Goal: Task Accomplishment & Management: Manage account settings

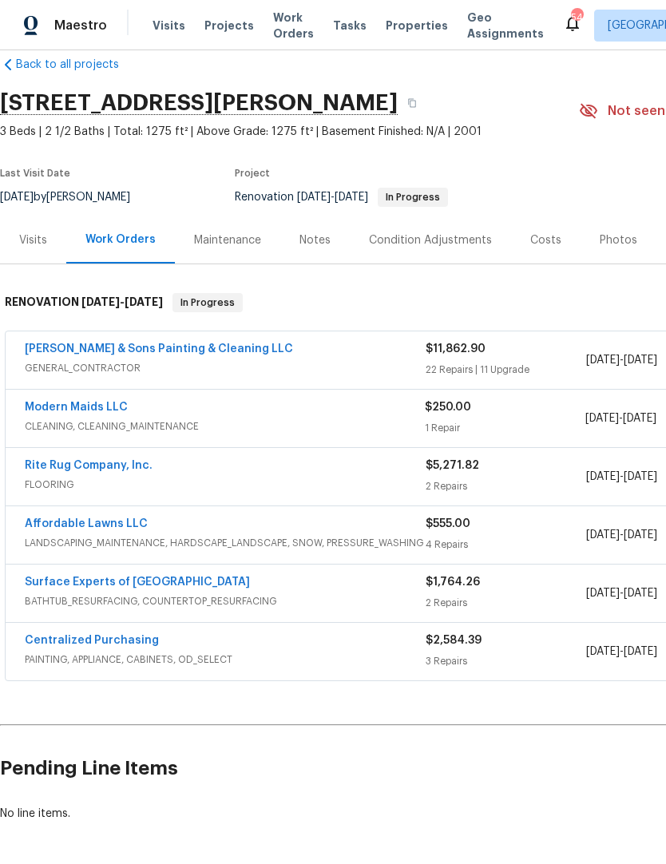
scroll to position [26, 0]
click at [202, 352] on link "Hodge & Sons Painting & Cleaning LLC" at bounding box center [159, 348] width 268 height 11
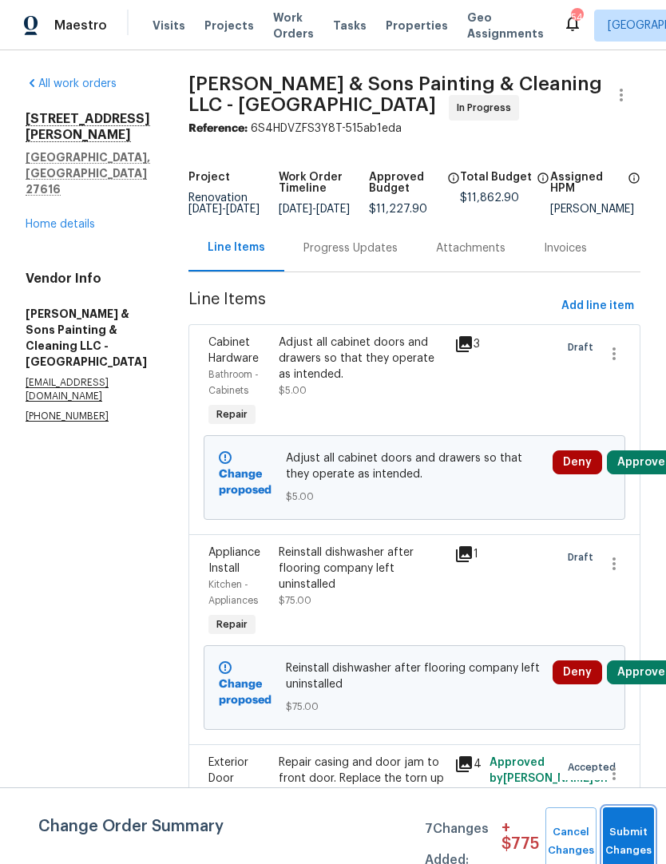
click at [617, 832] on button "Submit Changes" at bounding box center [628, 841] width 51 height 69
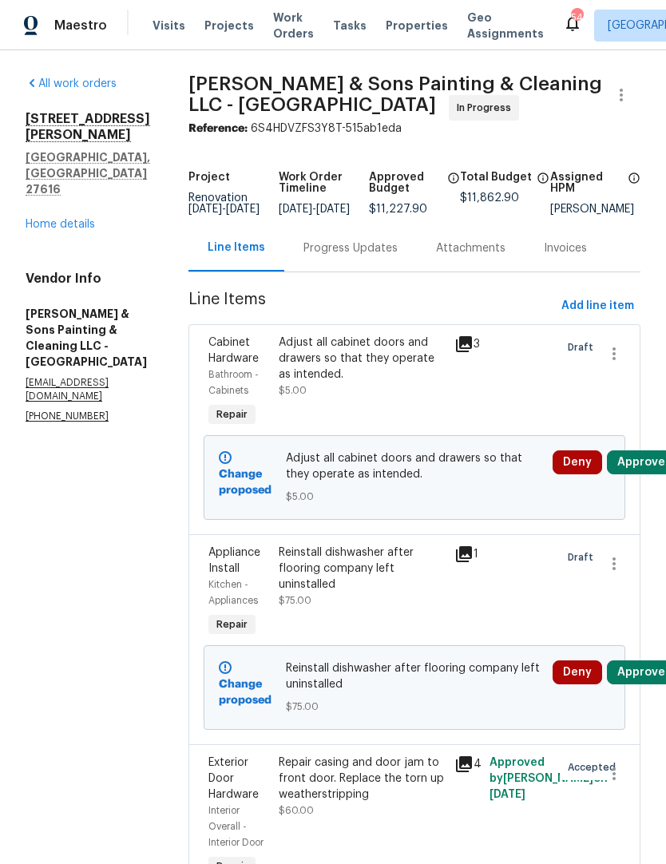
click at [627, 684] on button "Approve" at bounding box center [641, 672] width 69 height 24
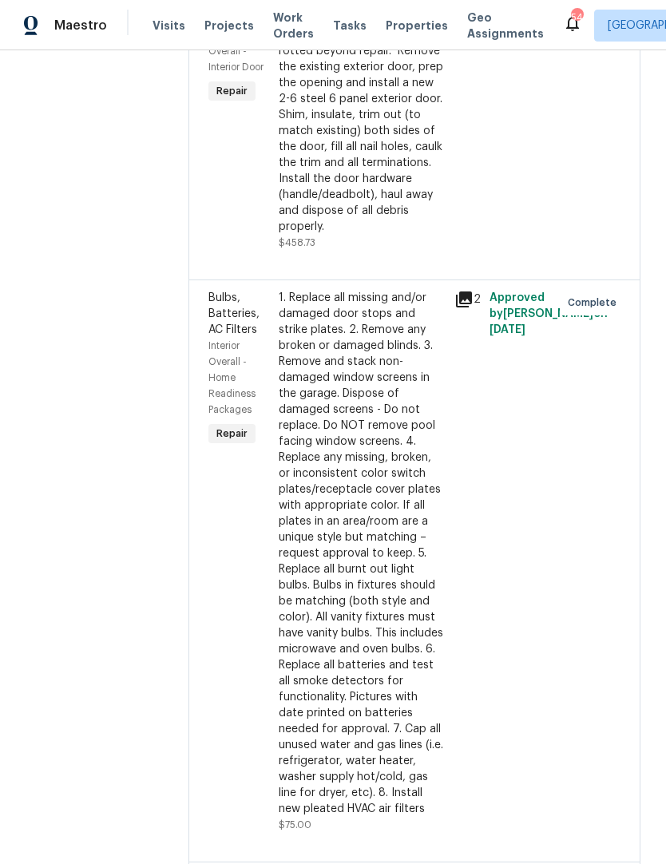
scroll to position [2876, 0]
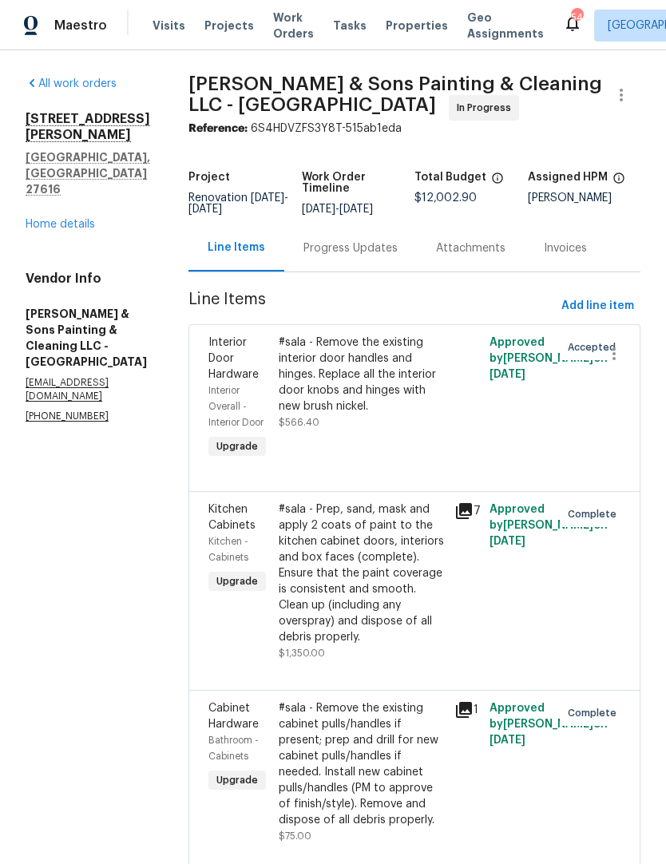
click at [70, 219] on link "Home details" at bounding box center [60, 224] width 69 height 11
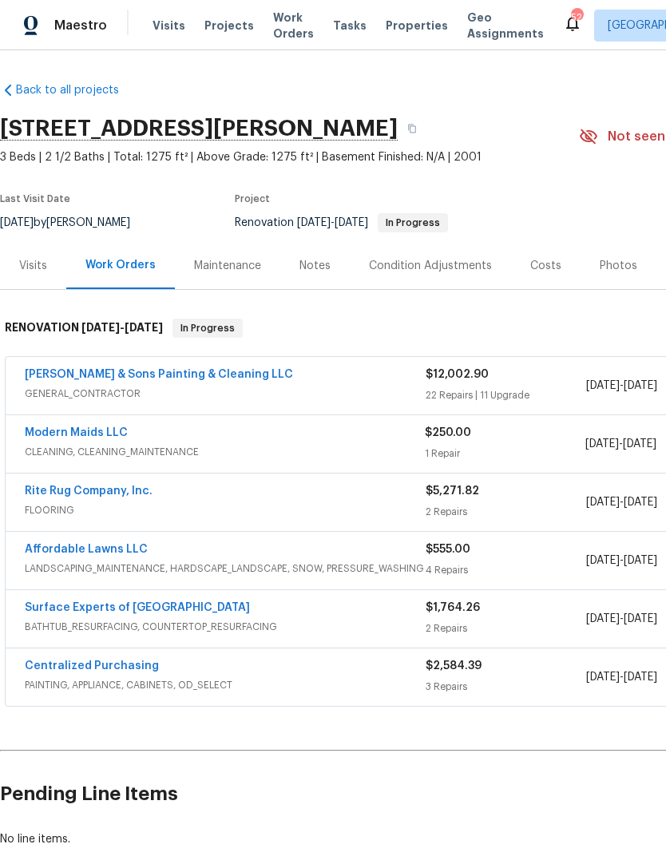
click at [200, 379] on link "Hodge & Sons Painting & Cleaning LLC" at bounding box center [159, 374] width 268 height 11
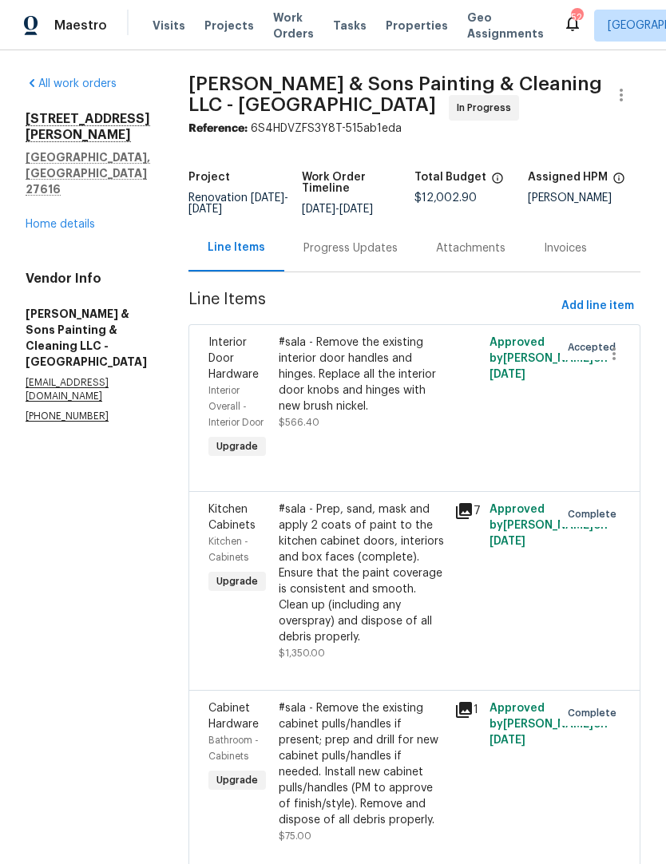
click at [592, 318] on button "Add line item" at bounding box center [597, 306] width 85 height 30
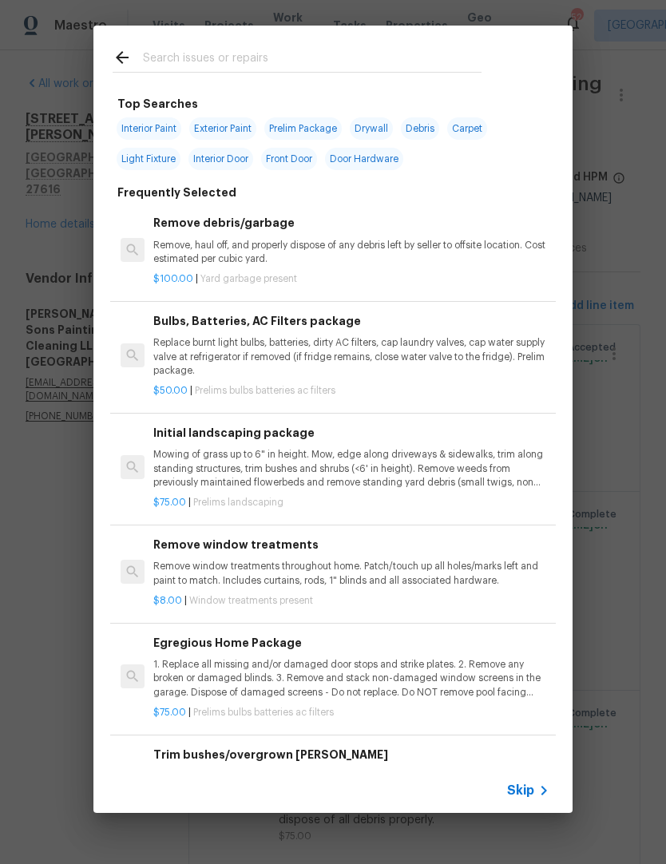
click at [327, 64] on input "text" at bounding box center [312, 60] width 339 height 24
type input "Hpm"
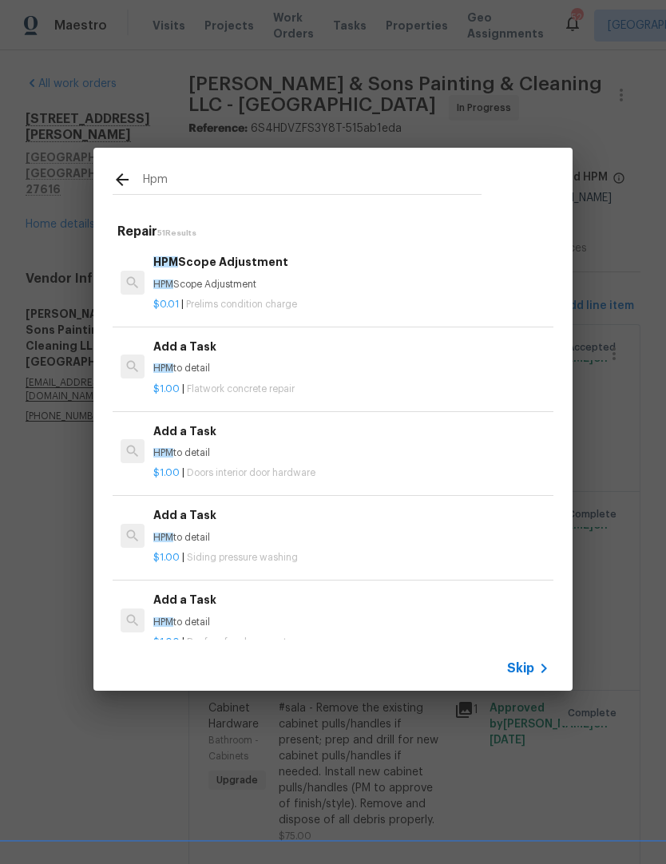
click at [265, 271] on h6 "HPM Scope Adjustment" at bounding box center [351, 262] width 396 height 18
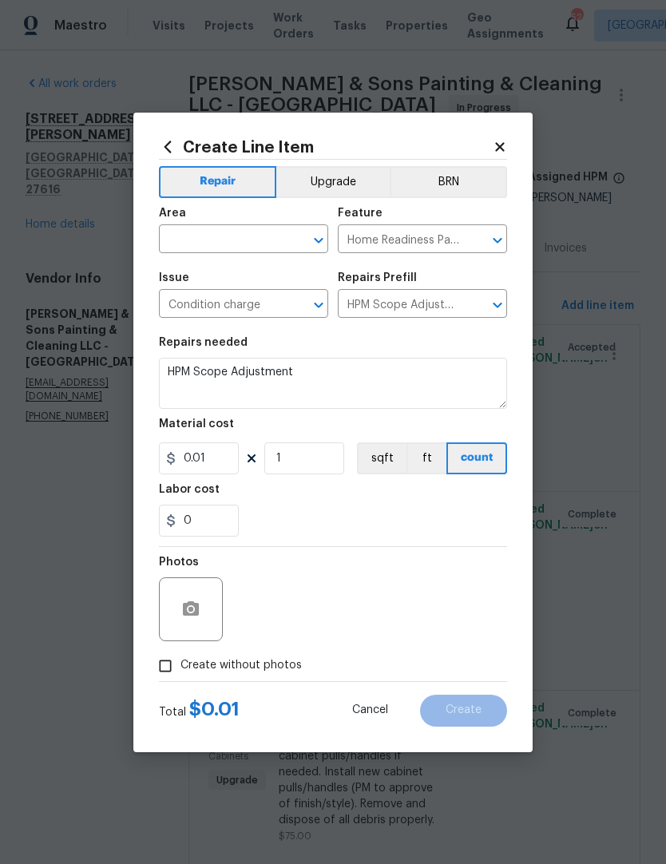
click at [265, 271] on span "Issue Condition charge ​" at bounding box center [243, 295] width 169 height 65
click at [256, 237] on input "text" at bounding box center [221, 240] width 125 height 25
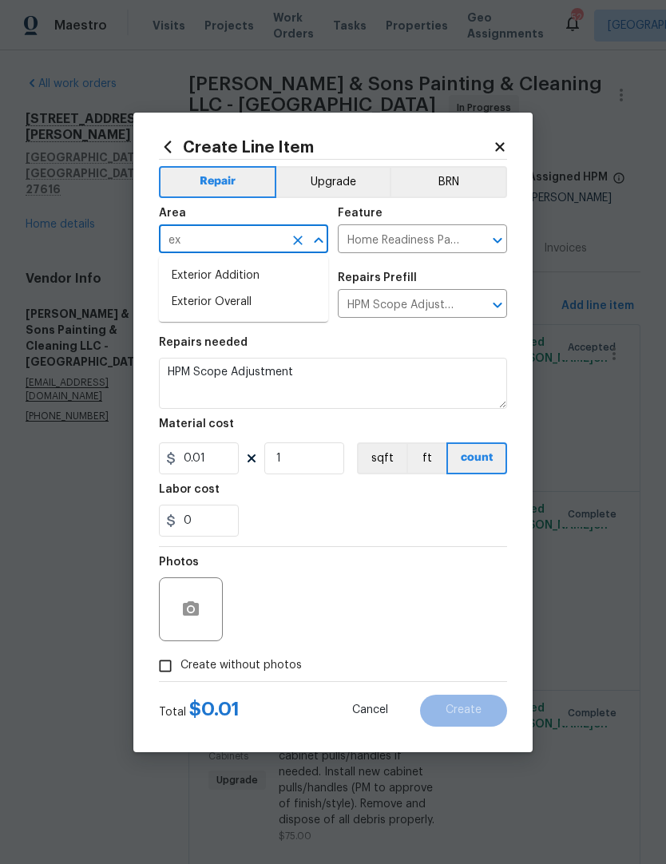
type input "e"
click at [238, 280] on li "Crawl space" at bounding box center [243, 276] width 169 height 26
type input "Crawl space"
click at [437, 243] on input "Home Readiness Packages" at bounding box center [400, 240] width 125 height 25
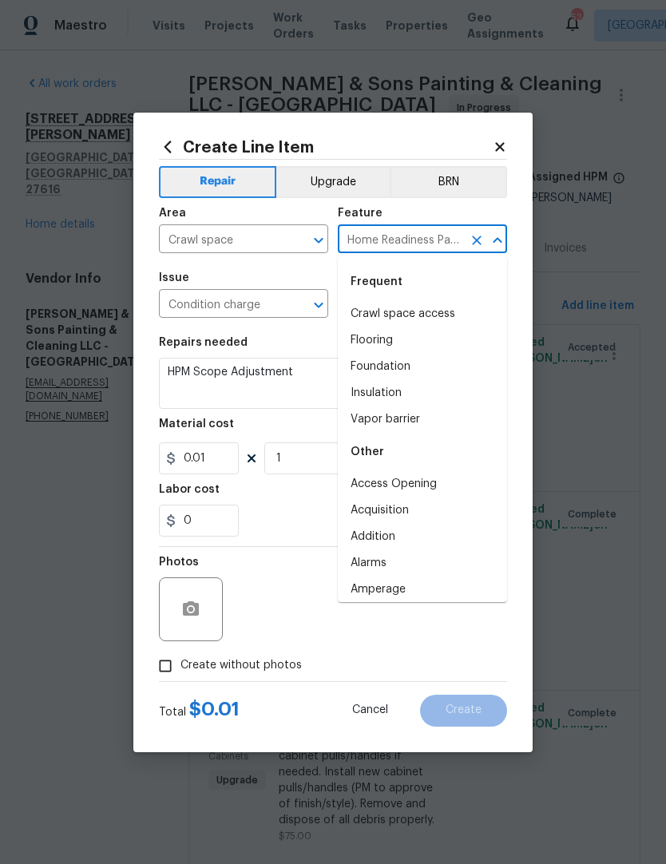
click at [436, 318] on li "Crawl space access" at bounding box center [422, 314] width 169 height 26
type input "Crawl space access"
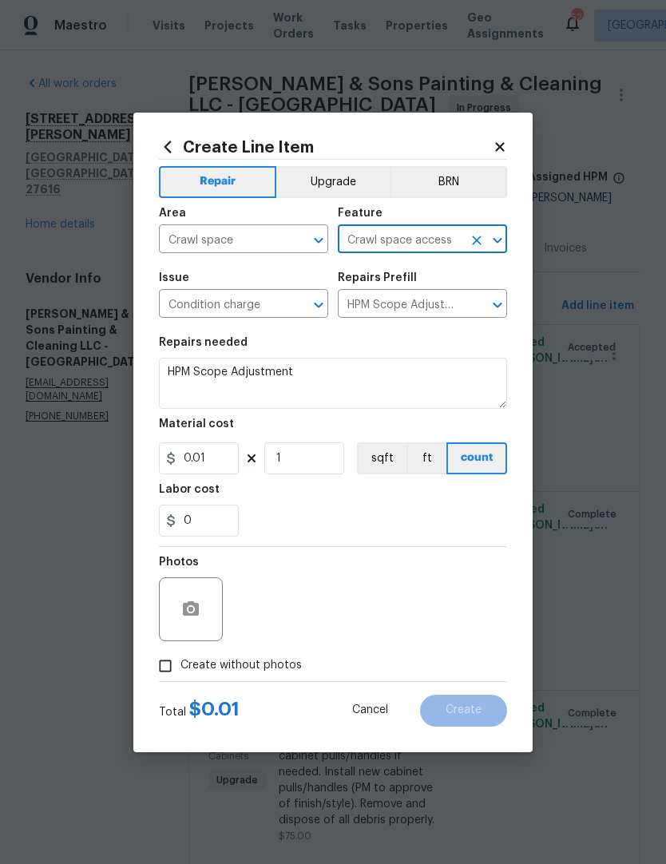
click at [340, 385] on textarea "HPM Scope Adjustment" at bounding box center [333, 383] width 348 height 51
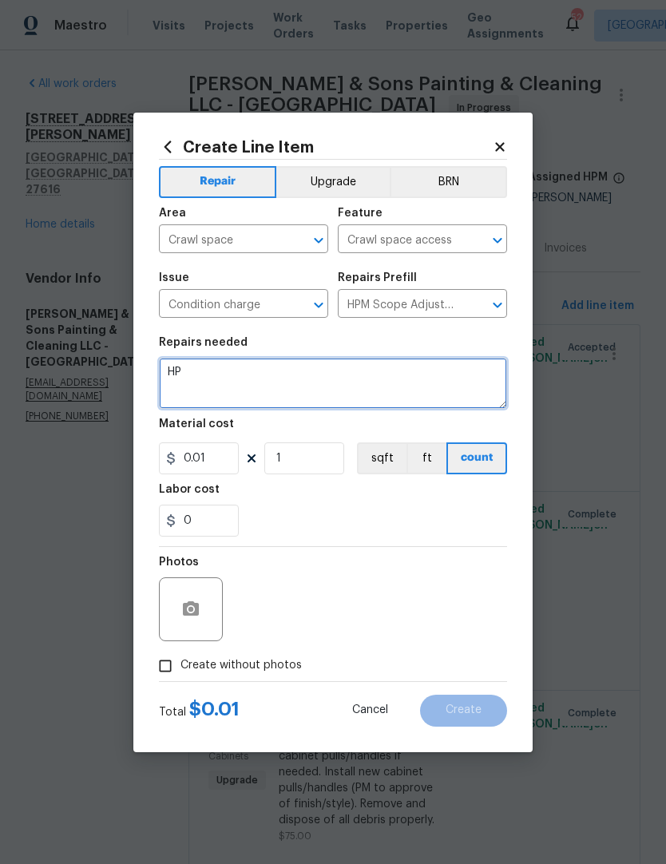
type textarea "H"
type textarea "Replace the wooden crawlspace door with new wood. You can reuse the handles and…"
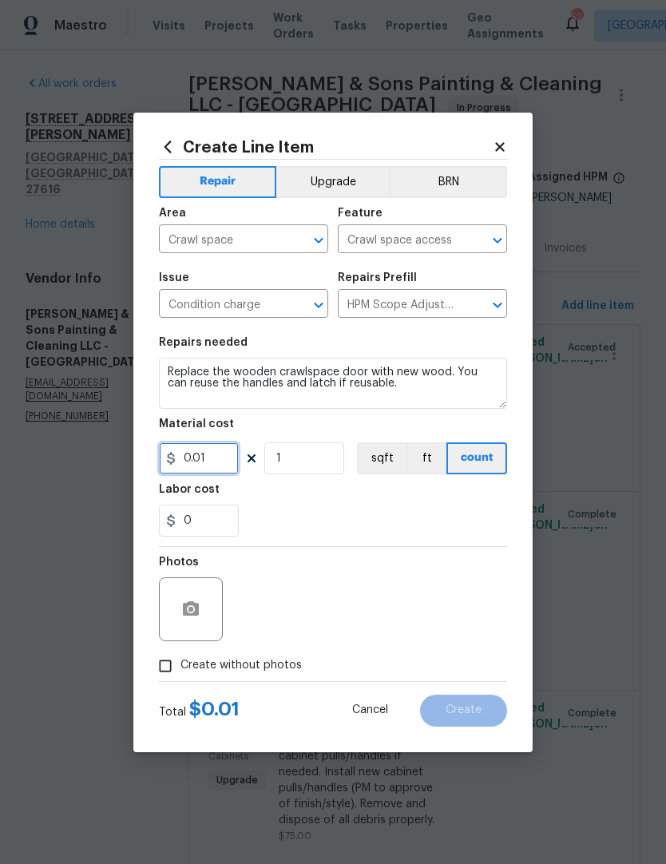
click at [238, 463] on input "0.01" at bounding box center [199, 458] width 80 height 32
type input "120"
click at [456, 512] on div "0" at bounding box center [333, 521] width 348 height 32
click at [444, 521] on div "0" at bounding box center [333, 521] width 348 height 32
click at [169, 680] on input "Create without photos" at bounding box center [165, 666] width 30 height 30
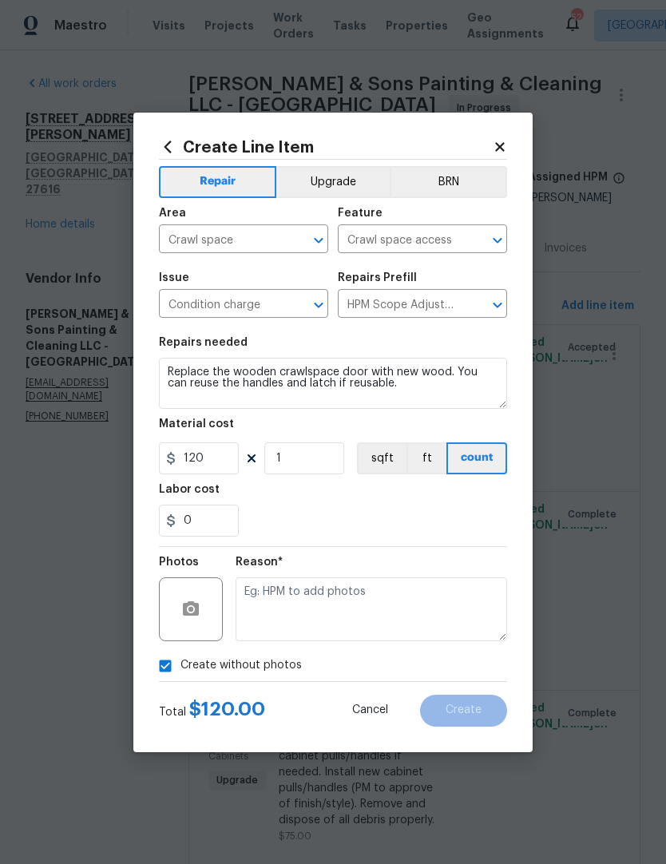
click at [169, 667] on input "Create without photos" at bounding box center [165, 666] width 30 height 30
checkbox input "false"
click at [204, 616] on button "button" at bounding box center [191, 609] width 38 height 38
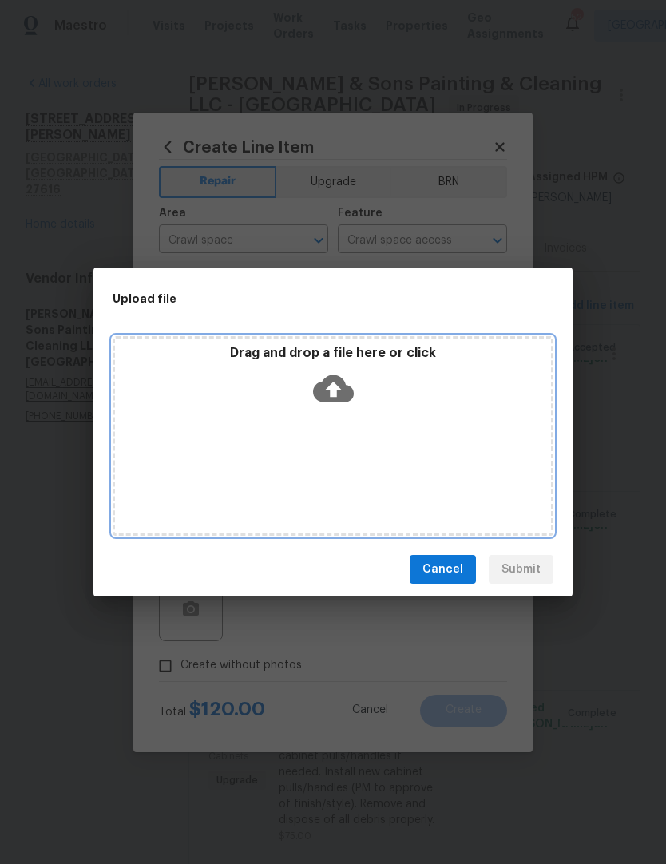
click at [454, 443] on div "Drag and drop a file here or click" at bounding box center [333, 436] width 441 height 200
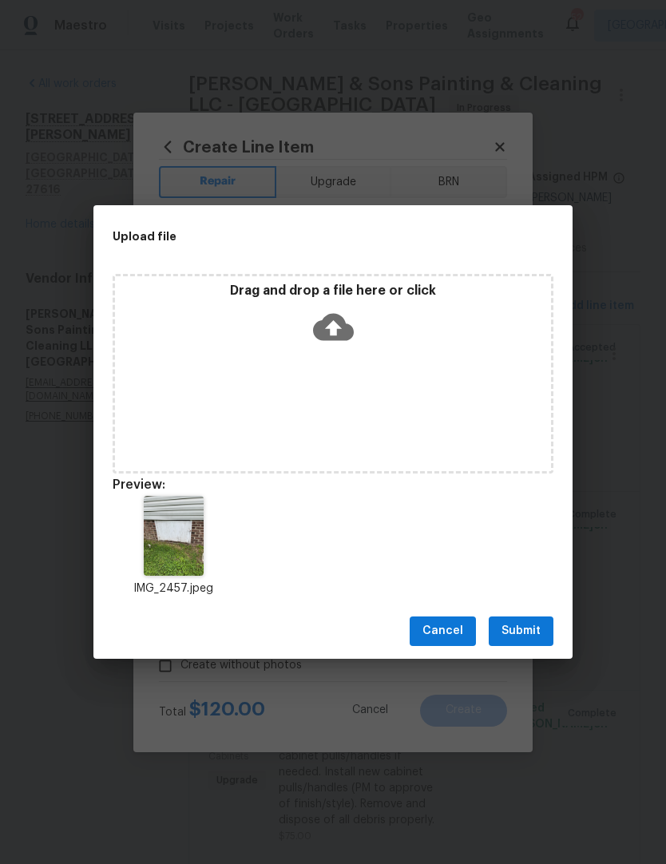
click at [529, 632] on span "Submit" at bounding box center [521, 631] width 39 height 20
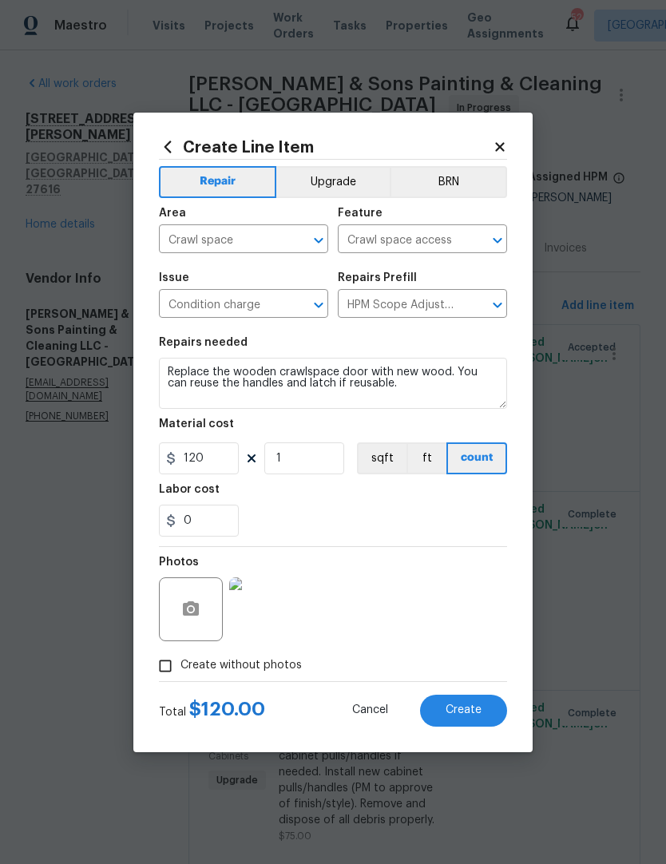
click at [476, 715] on span "Create" at bounding box center [464, 710] width 36 height 12
type input "0"
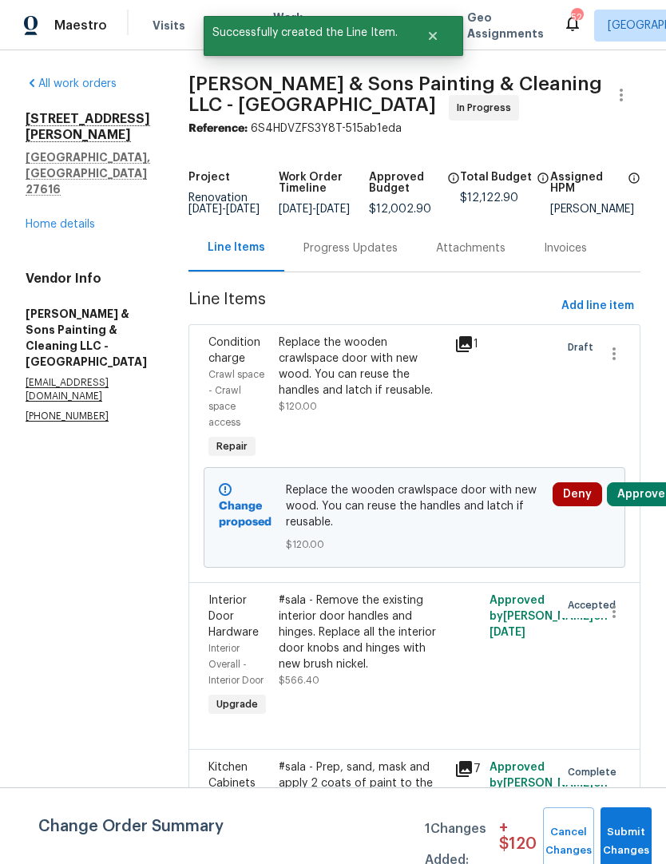
click at [640, 494] on button "Approve" at bounding box center [641, 494] width 69 height 24
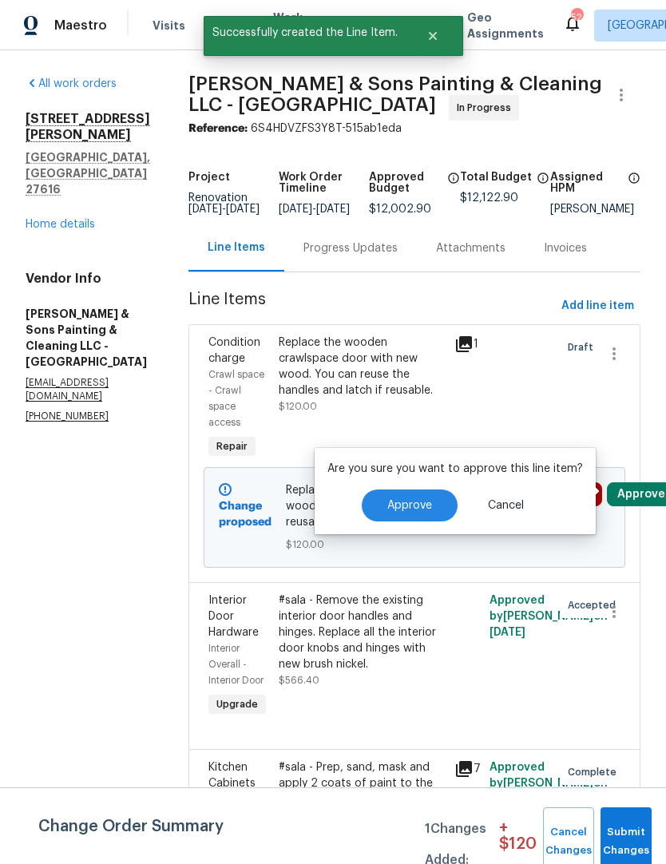
click at [421, 492] on button "Approve" at bounding box center [410, 506] width 96 height 32
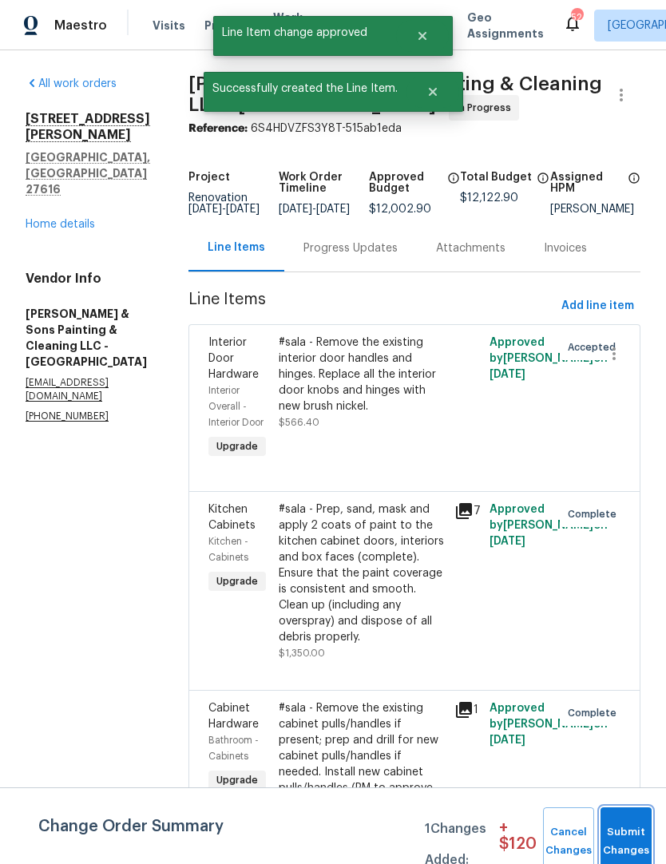
click at [634, 825] on button "Submit Changes" at bounding box center [626, 841] width 51 height 69
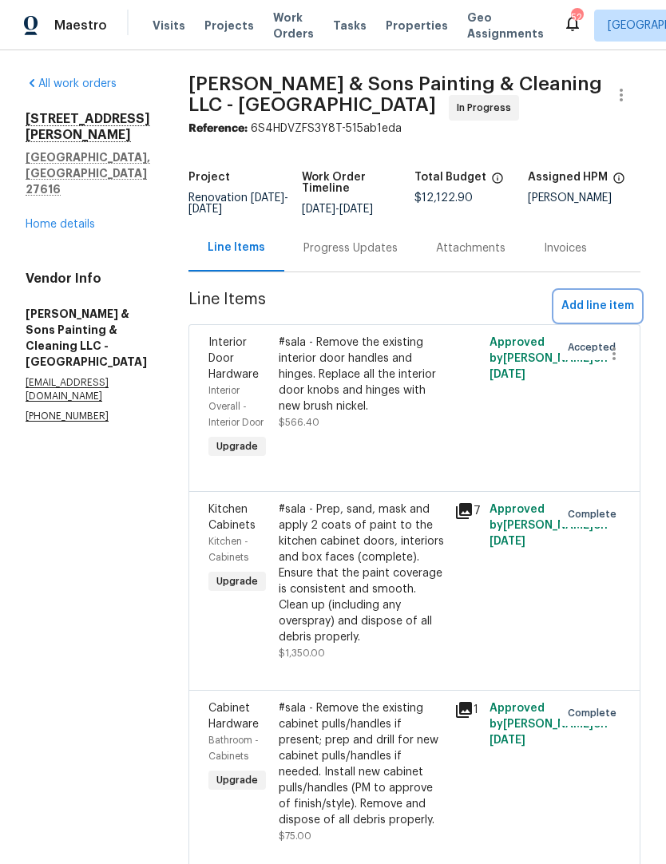
click at [613, 305] on span "Add line item" at bounding box center [597, 306] width 73 height 20
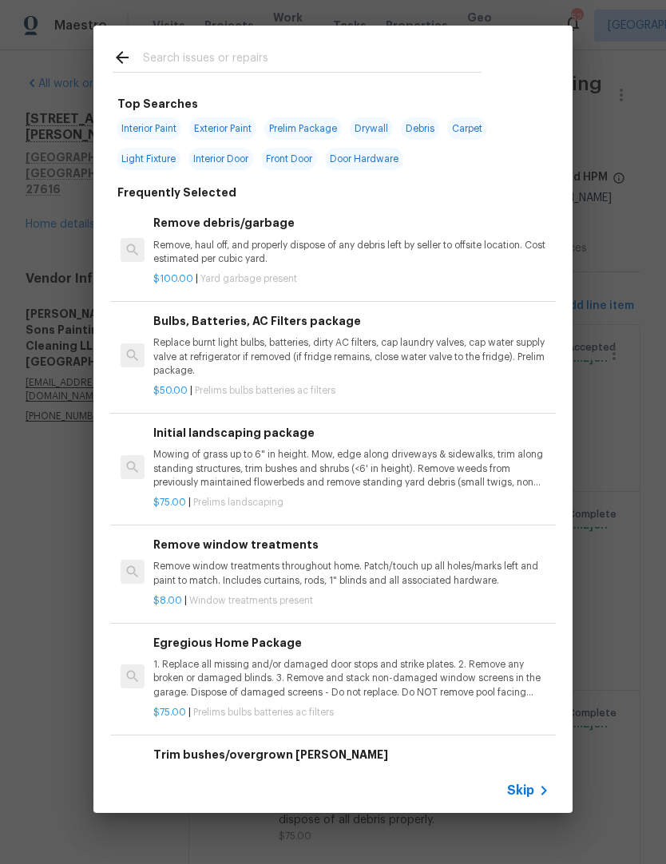
click at [317, 62] on input "text" at bounding box center [312, 60] width 339 height 24
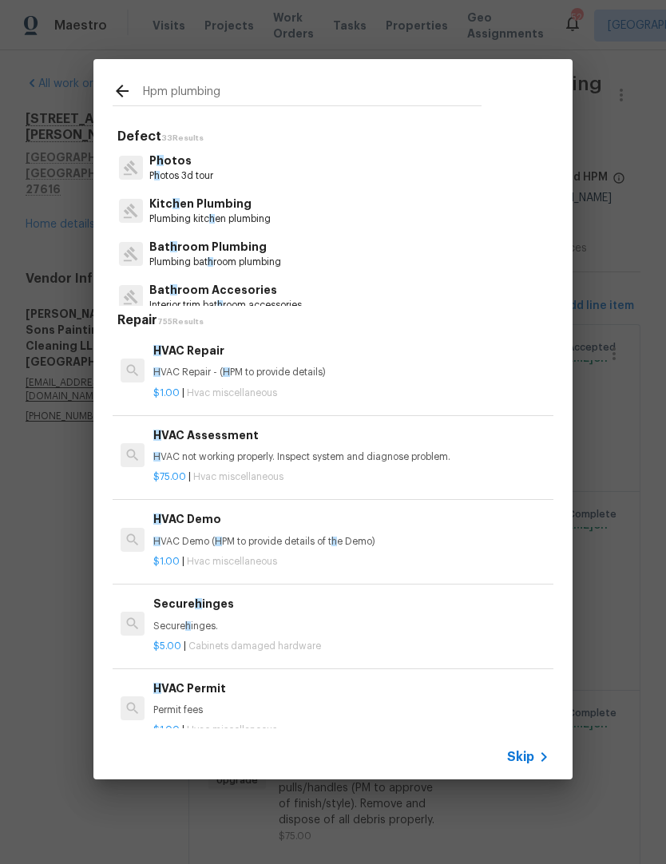
type input "Hpm plumbing"
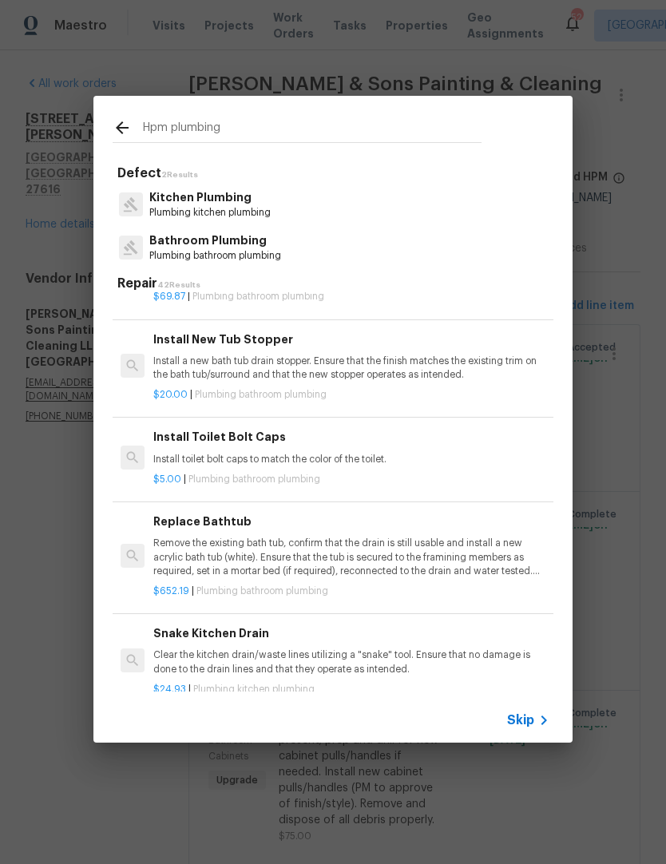
scroll to position [1683, 0]
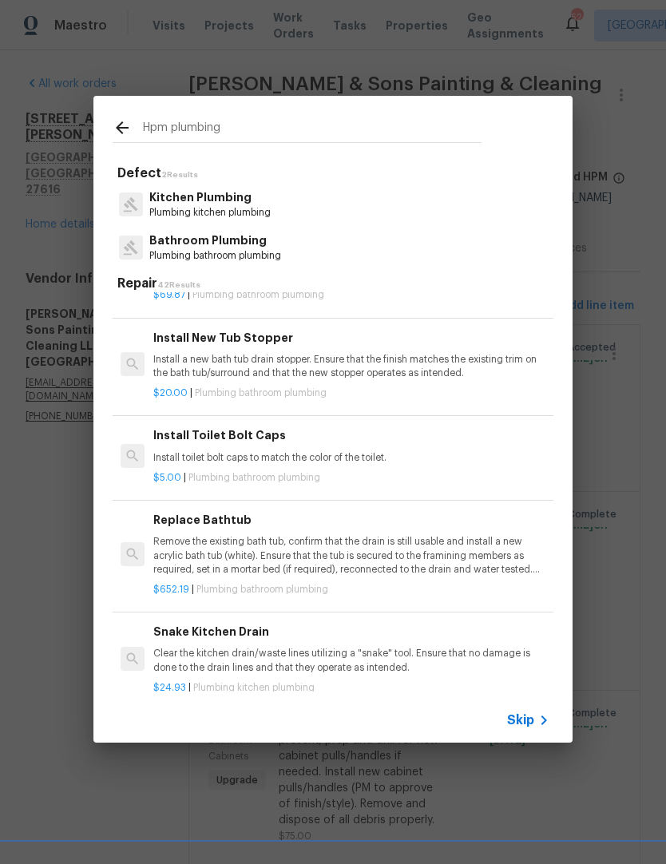
click at [371, 451] on p "Install toilet bolt caps to match the color of the toilet." at bounding box center [351, 458] width 396 height 14
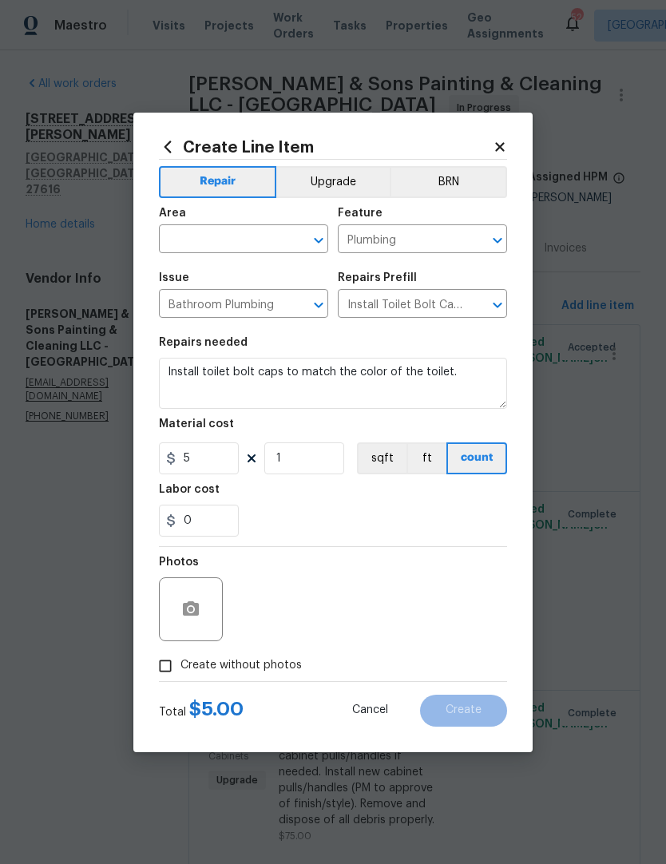
click at [368, 446] on button "sqft" at bounding box center [382, 458] width 50 height 32
click at [323, 465] on input "1" at bounding box center [304, 458] width 80 height 32
click at [493, 455] on button "count" at bounding box center [477, 458] width 60 height 32
click at [323, 463] on input "1" at bounding box center [304, 458] width 80 height 32
type input "2"
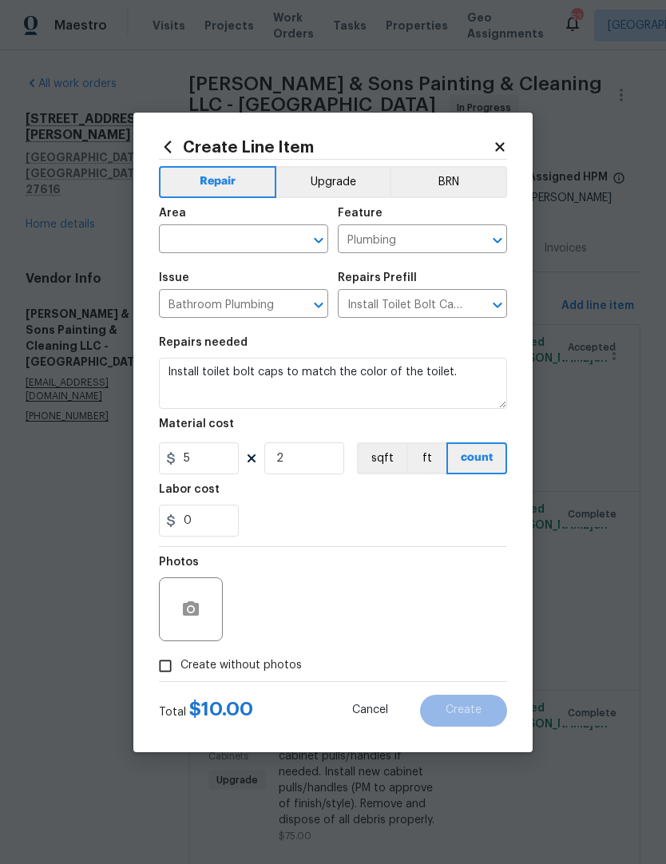
click at [289, 512] on div "0" at bounding box center [333, 521] width 348 height 32
click at [244, 236] on input "text" at bounding box center [221, 240] width 125 height 25
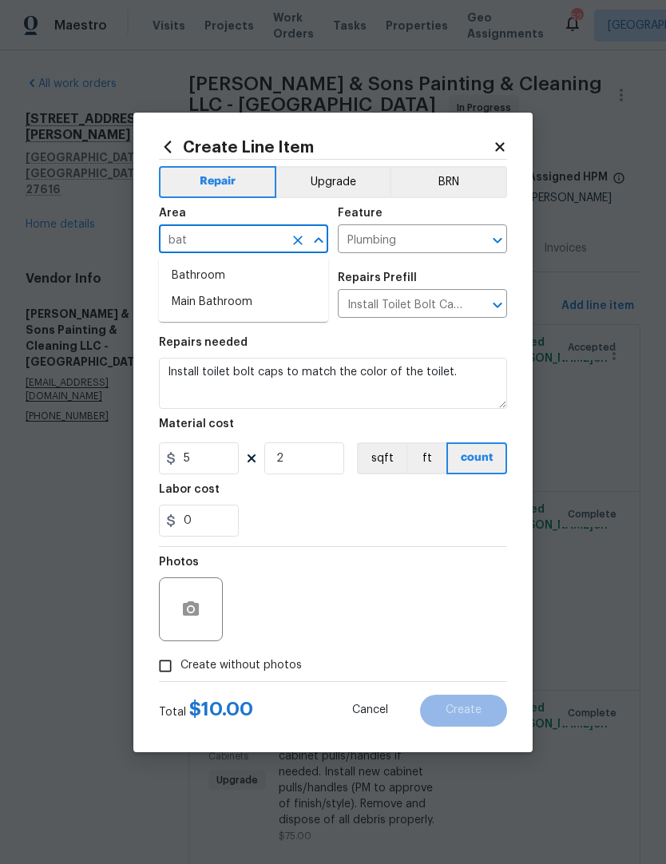
click at [223, 277] on li "Bathroom" at bounding box center [243, 276] width 169 height 26
type input "Bathroom"
click at [322, 516] on div "0" at bounding box center [333, 521] width 348 height 32
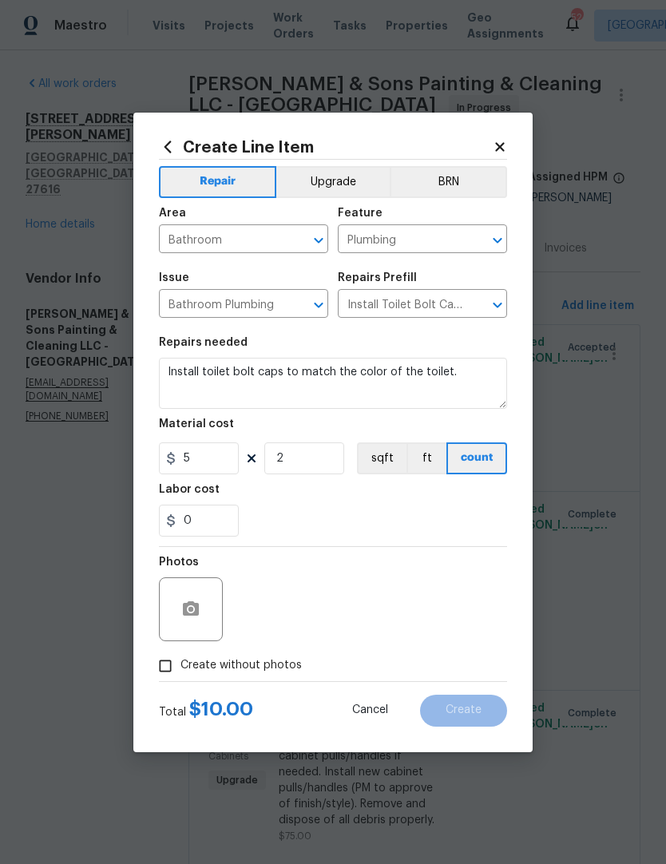
click at [172, 672] on input "Create without photos" at bounding box center [165, 666] width 30 height 30
checkbox input "true"
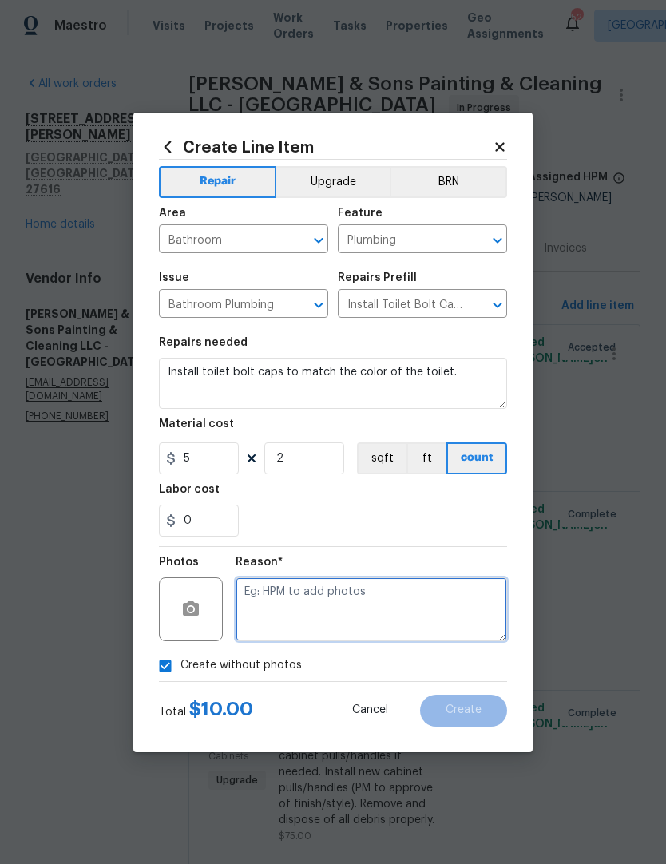
click at [347, 610] on textarea at bounding box center [372, 609] width 272 height 64
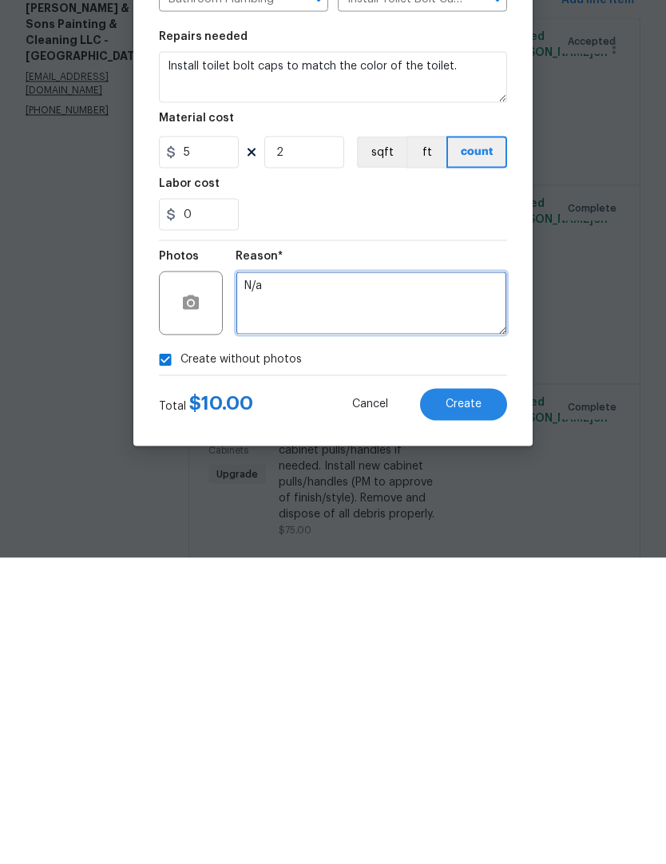
type textarea "N/a"
click at [458, 704] on span "Create" at bounding box center [464, 710] width 36 height 12
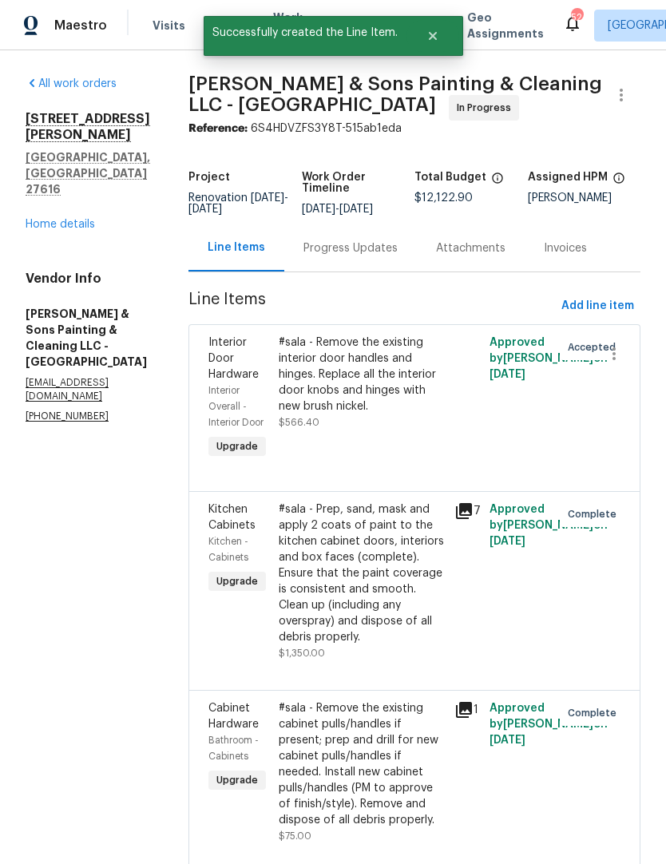
scroll to position [0, 0]
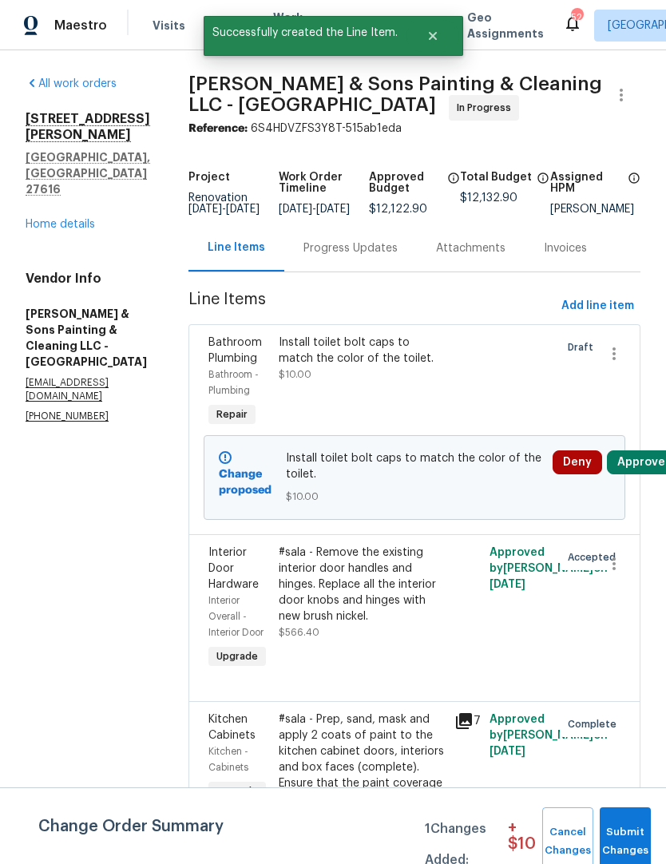
click at [644, 472] on button "Approve" at bounding box center [641, 462] width 69 height 24
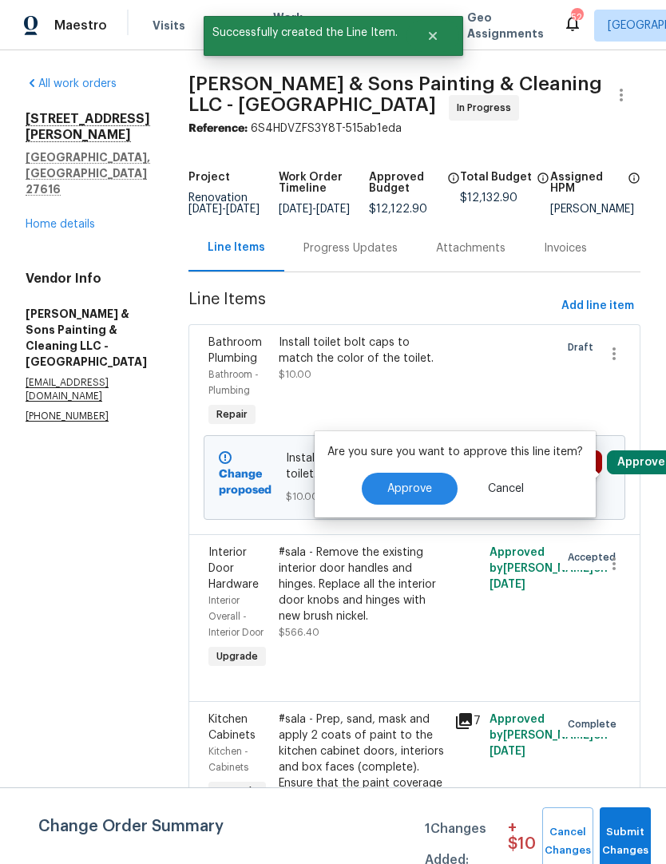
click at [419, 483] on span "Approve" at bounding box center [409, 489] width 45 height 12
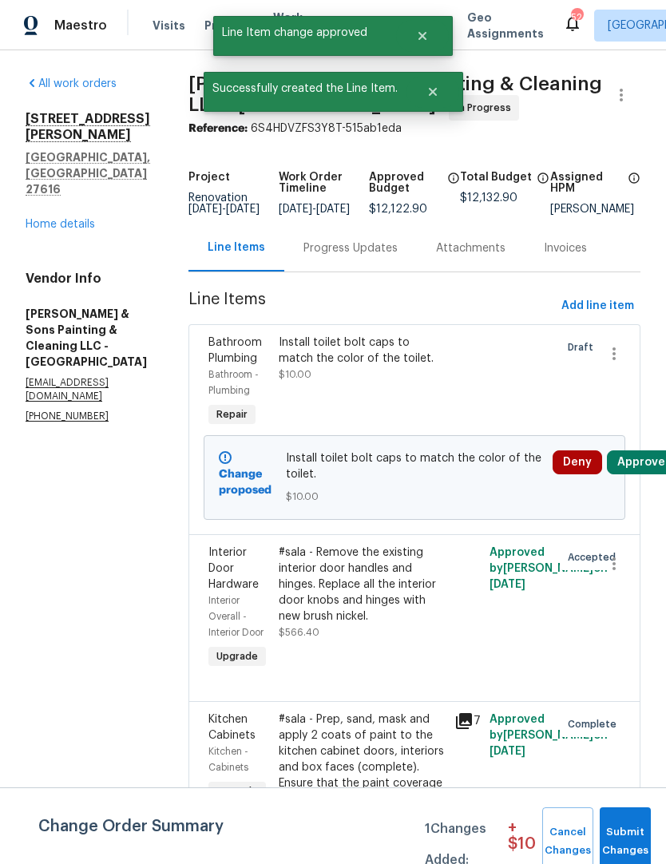
click at [625, 843] on span "Submit Changes" at bounding box center [625, 841] width 35 height 37
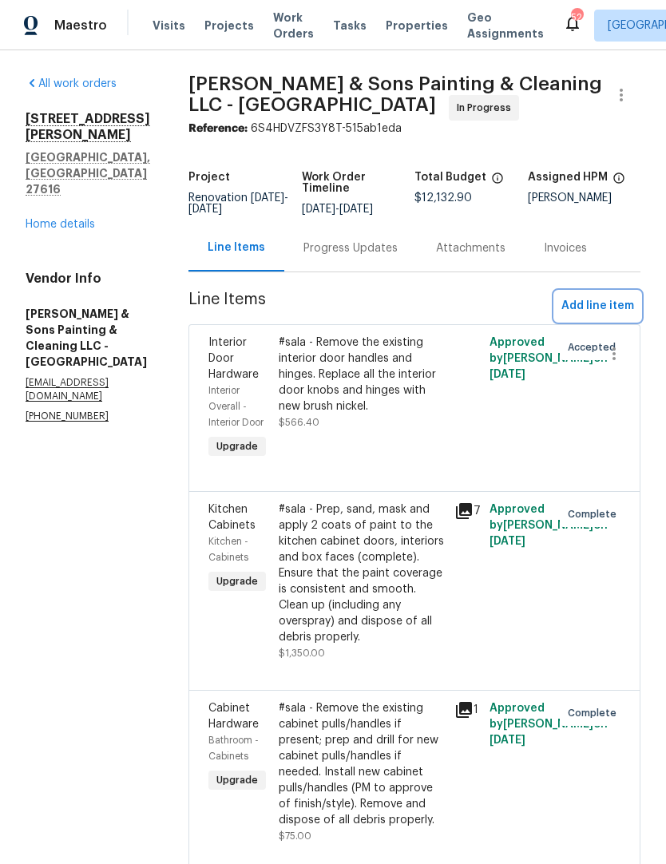
click at [601, 300] on span "Add line item" at bounding box center [597, 306] width 73 height 20
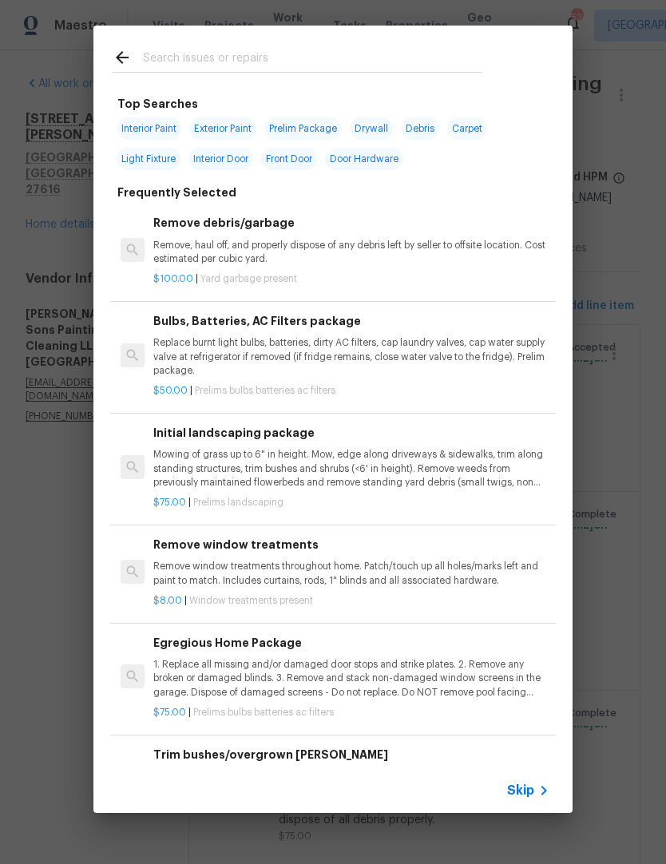
click at [224, 69] on input "text" at bounding box center [312, 60] width 339 height 24
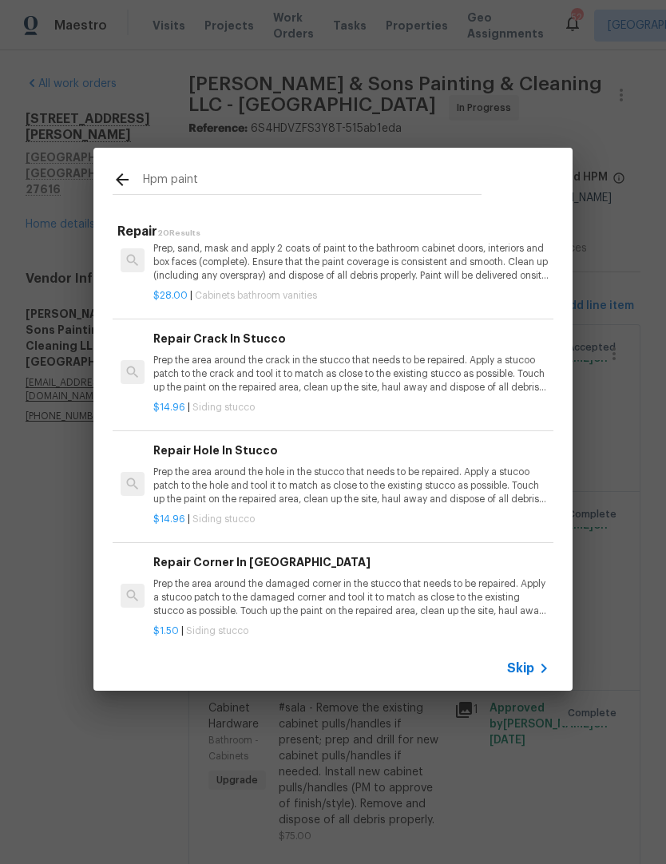
scroll to position [1728, 0]
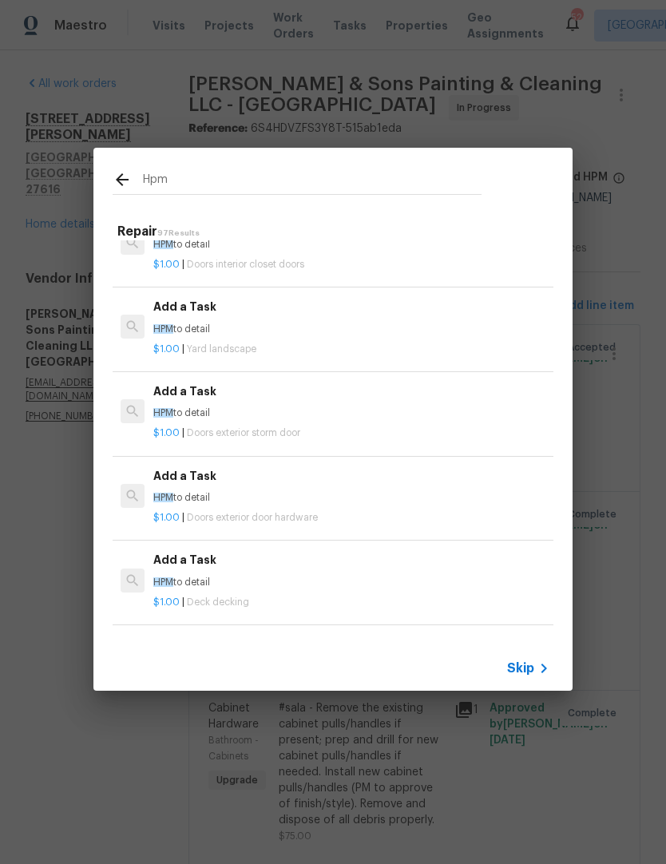
type input "Hpm"
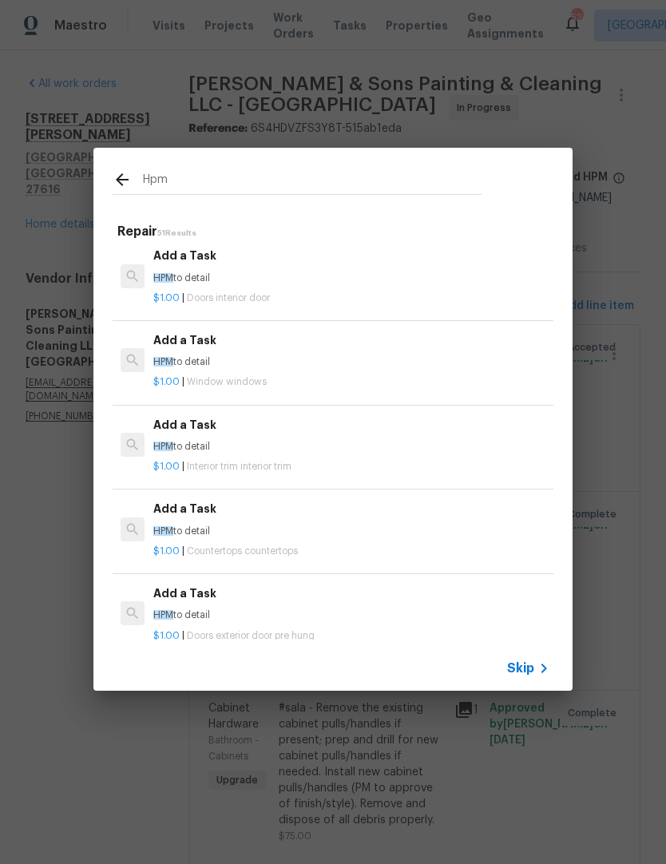
scroll to position [3468, 0]
click at [315, 459] on p "$1.00 | Interior trim interior trim" at bounding box center [351, 466] width 396 height 14
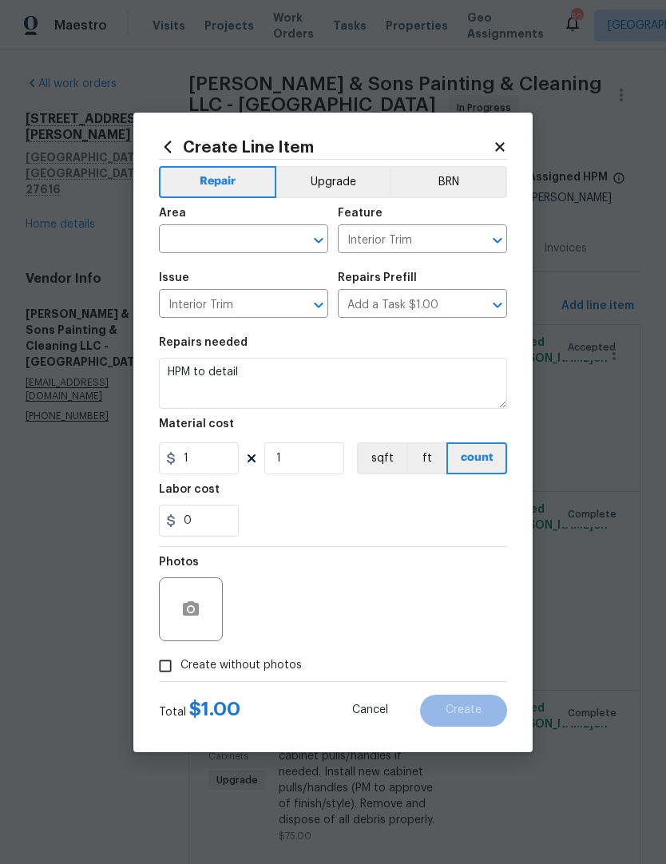
click at [248, 250] on input "text" at bounding box center [221, 240] width 125 height 25
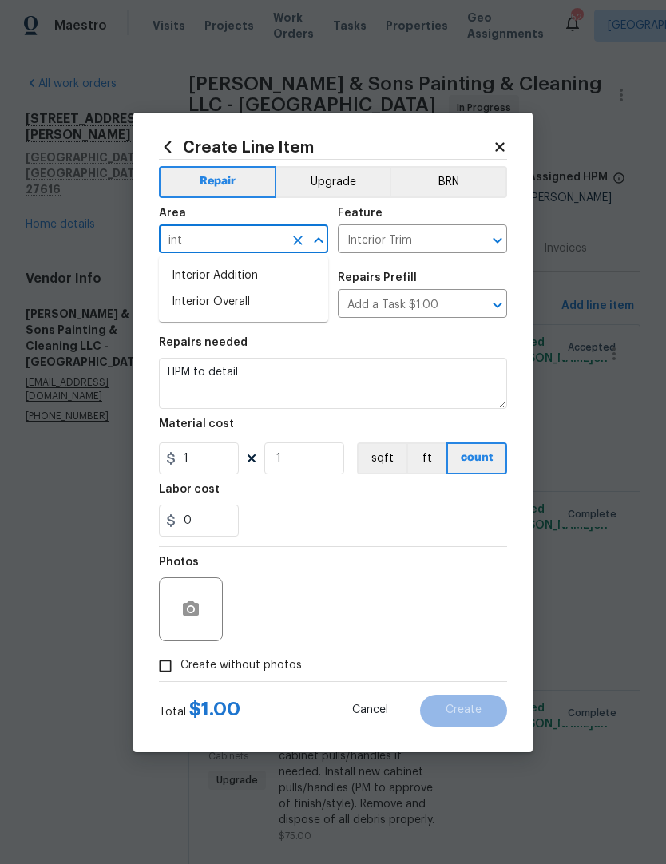
click at [248, 311] on li "Interior Overall" at bounding box center [243, 302] width 169 height 26
type input "Interior Overall"
click at [402, 351] on div "Repairs needed" at bounding box center [333, 347] width 348 height 21
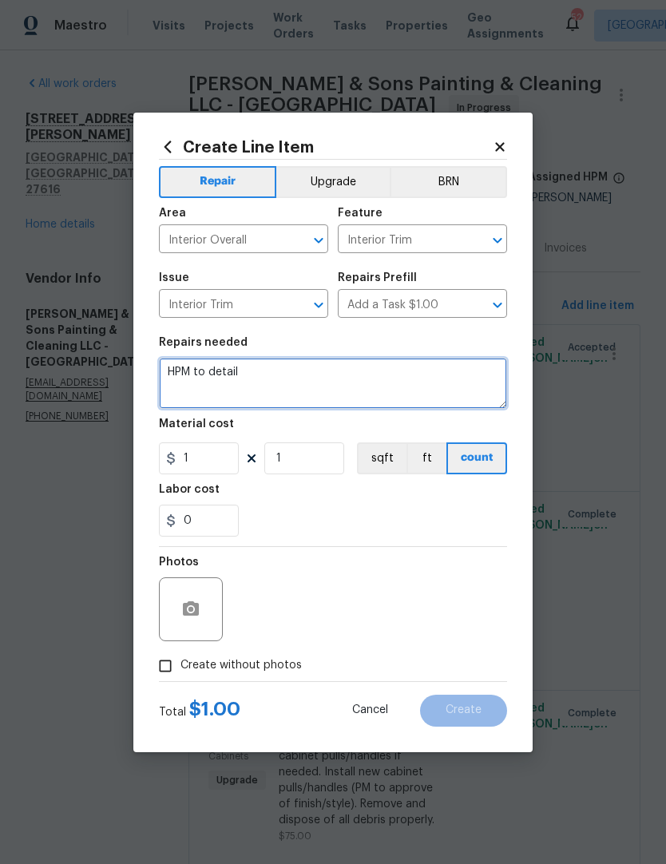
click at [318, 379] on textarea "HPM to detail" at bounding box center [333, 383] width 348 height 51
type textarea "H"
type textarea "Cock, paint and touchup quarter round and baseboards around LVP areas downstair…"
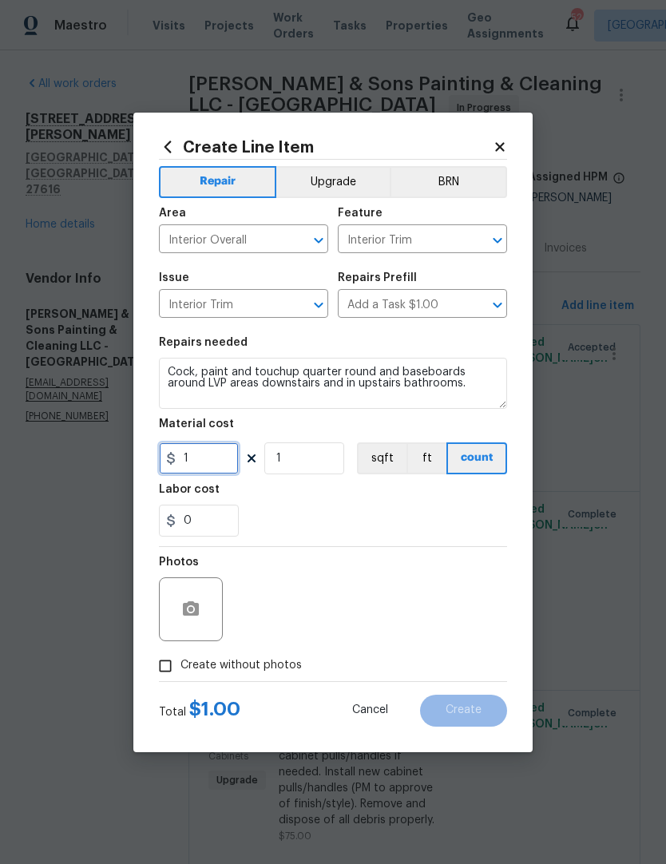
click at [222, 470] on input "1" at bounding box center [199, 458] width 80 height 32
type input "250"
click at [469, 508] on div "0" at bounding box center [333, 521] width 348 height 32
click at [169, 672] on input "Create without photos" at bounding box center [165, 666] width 30 height 30
checkbox input "true"
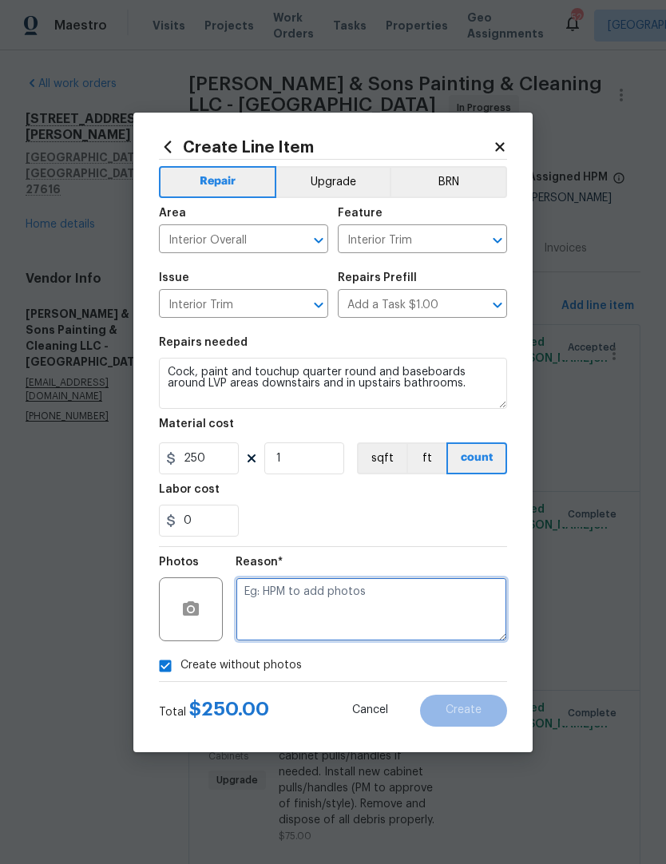
click at [405, 591] on textarea at bounding box center [372, 609] width 272 height 64
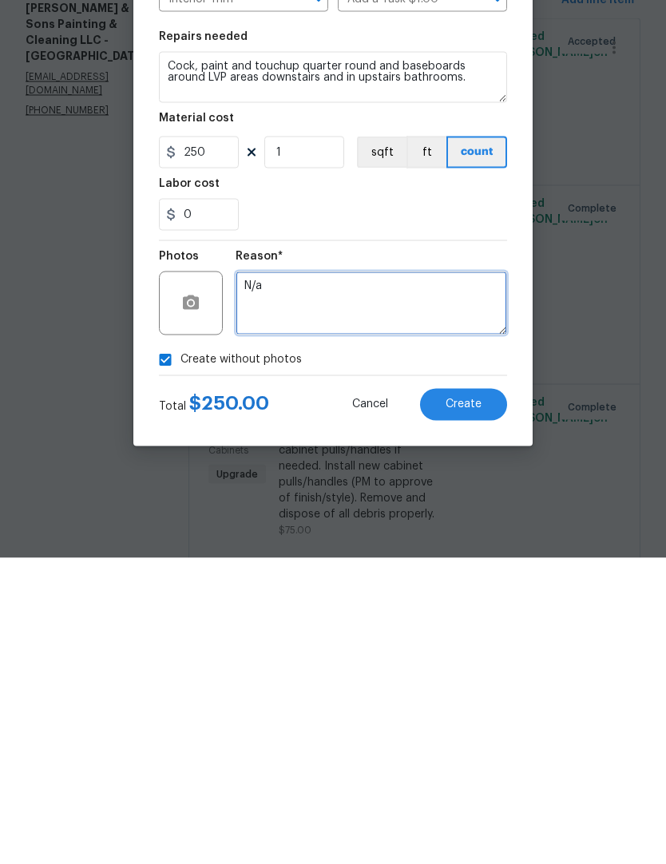
type textarea "N/a"
click at [477, 695] on button "Create" at bounding box center [463, 711] width 87 height 32
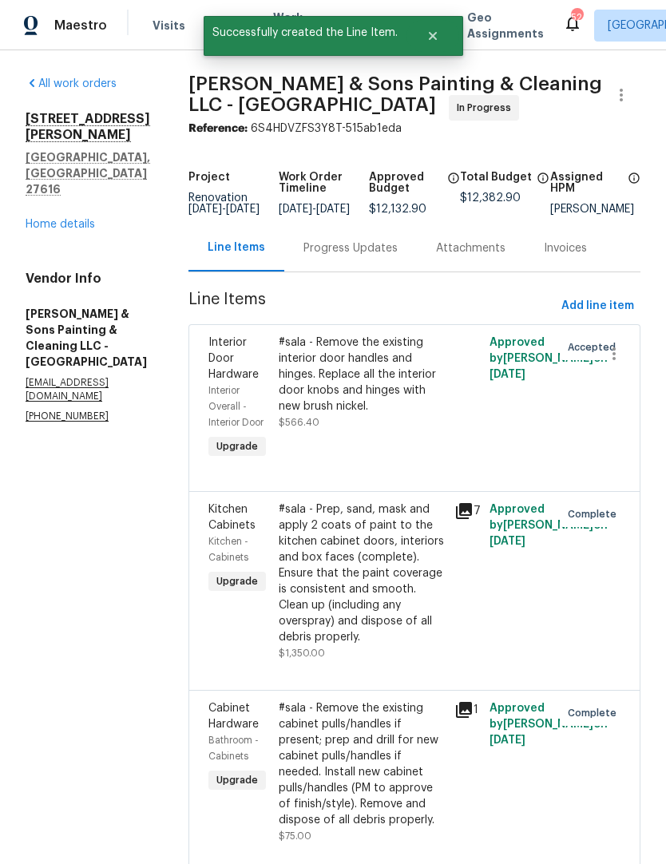
scroll to position [0, 0]
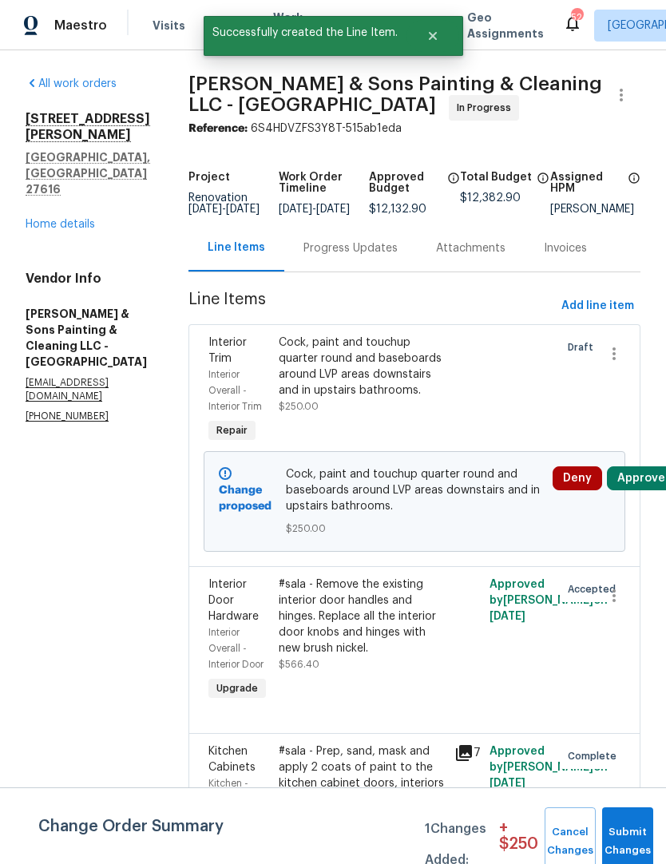
click at [642, 483] on button "Approve" at bounding box center [641, 478] width 69 height 24
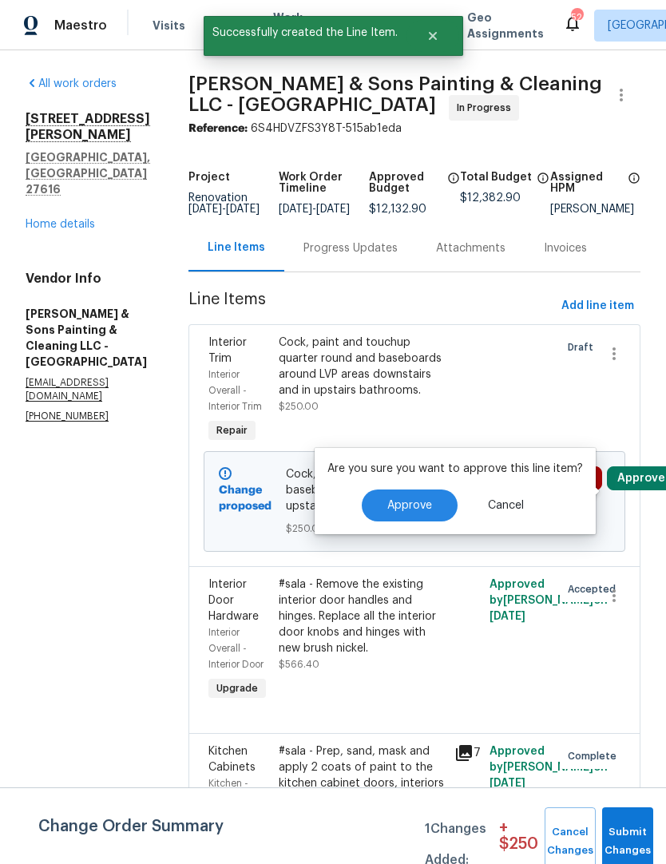
click at [406, 497] on button "Approve" at bounding box center [410, 506] width 96 height 32
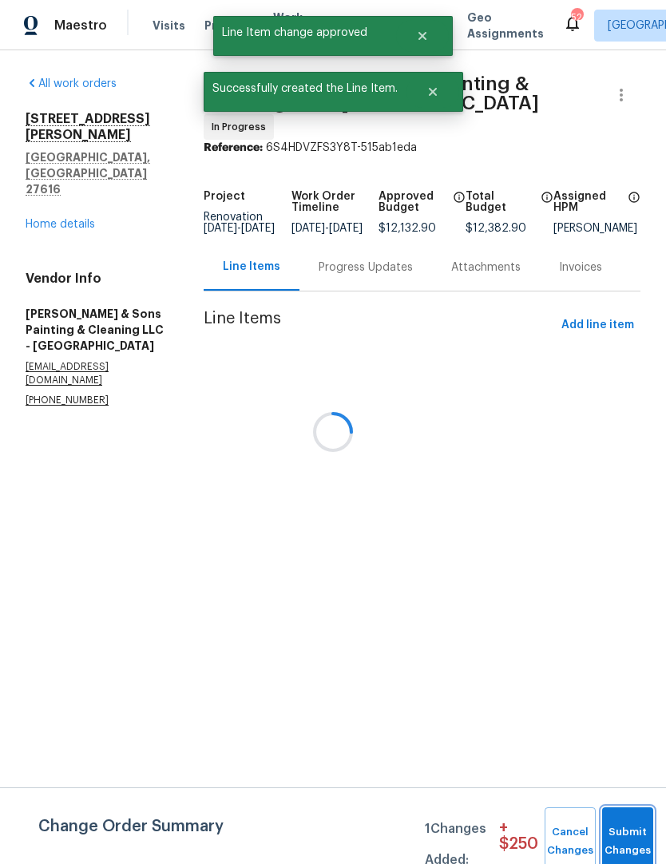
click at [631, 825] on button "Submit Changes" at bounding box center [627, 841] width 51 height 69
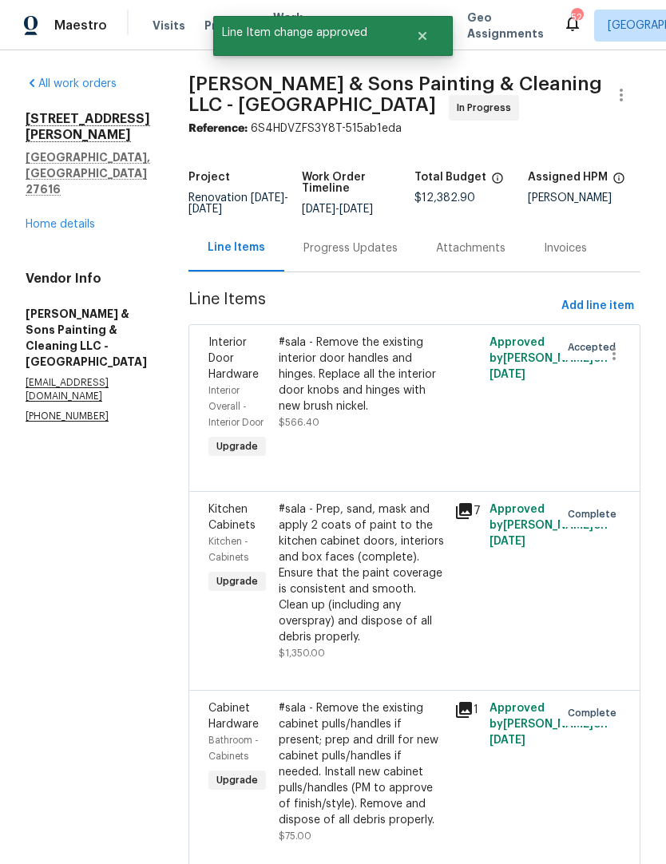
click at [69, 219] on link "Home details" at bounding box center [60, 224] width 69 height 11
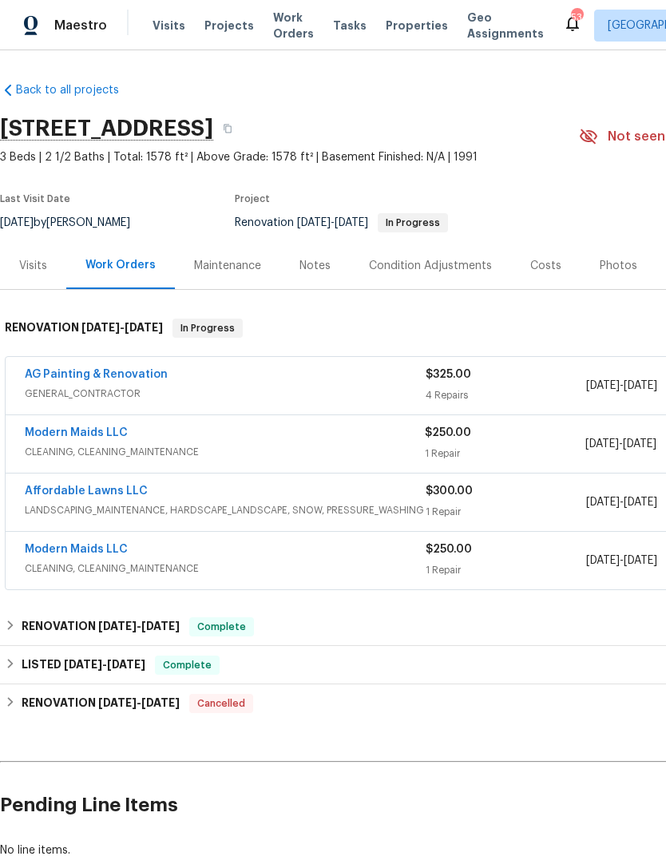
click at [134, 369] on link "AG Painting & Renovation" at bounding box center [96, 374] width 143 height 11
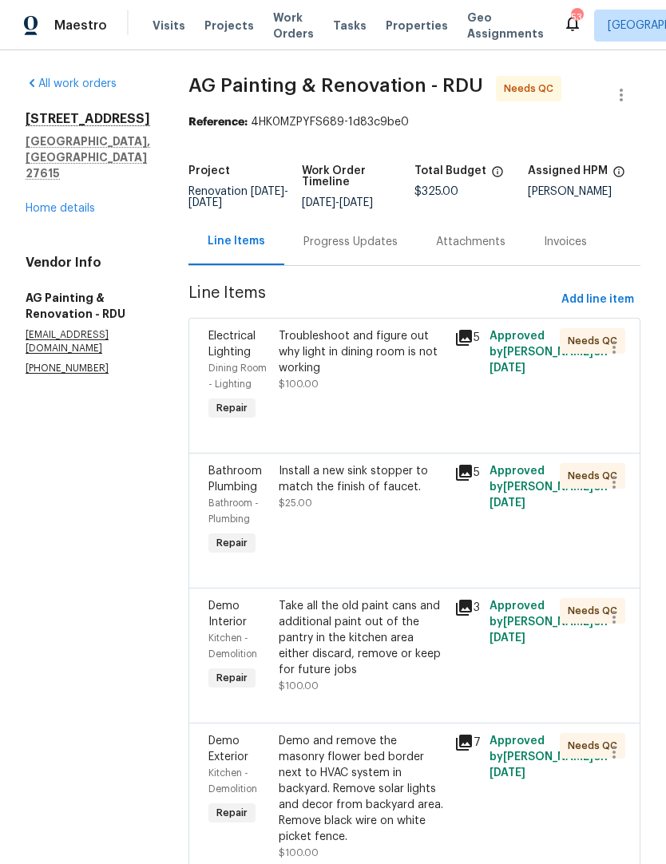
click at [408, 387] on div "Troubleshoot and figure out why light in dining room is not working $100.00" at bounding box center [362, 360] width 166 height 64
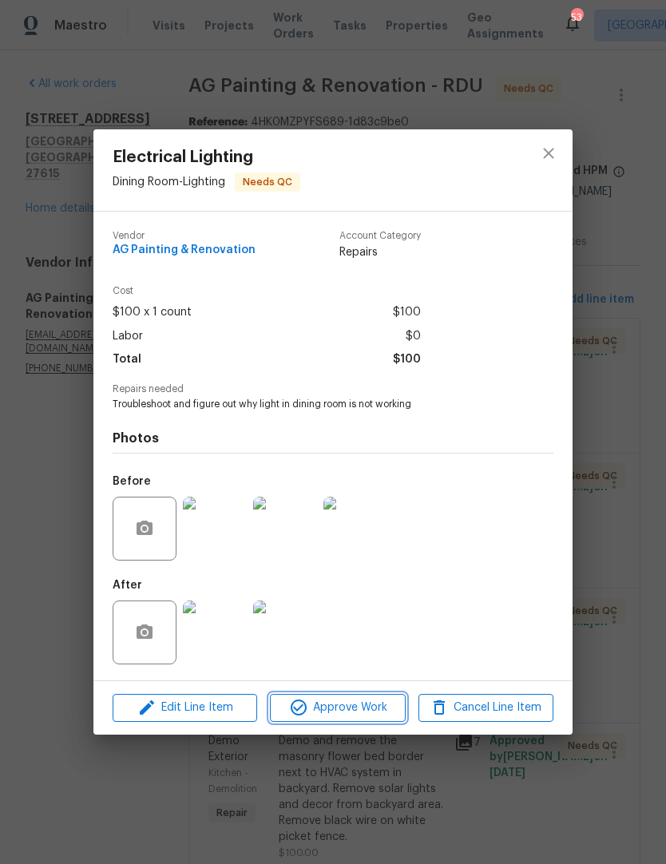
click at [319, 708] on span "Approve Work" at bounding box center [337, 708] width 125 height 20
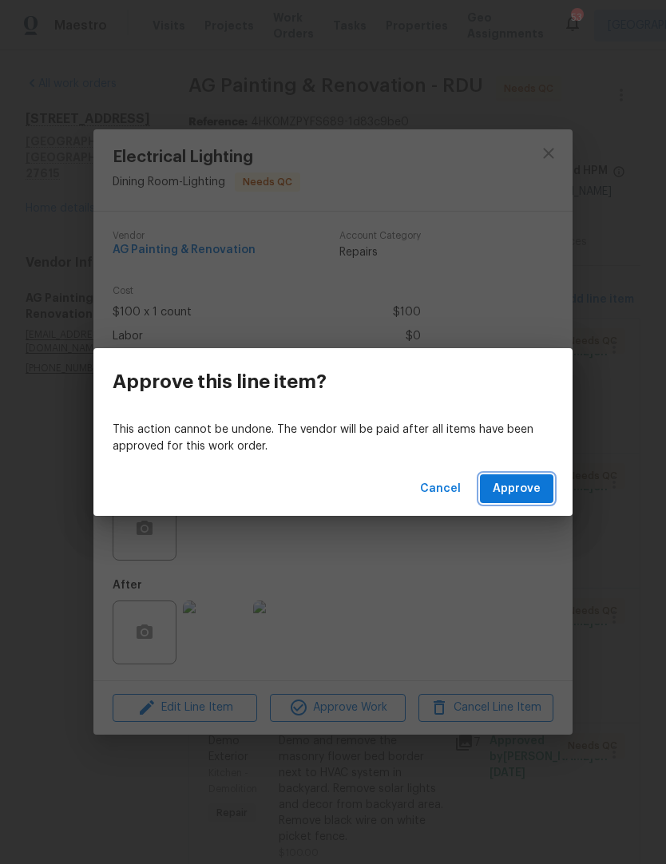
click at [533, 482] on span "Approve" at bounding box center [517, 489] width 48 height 20
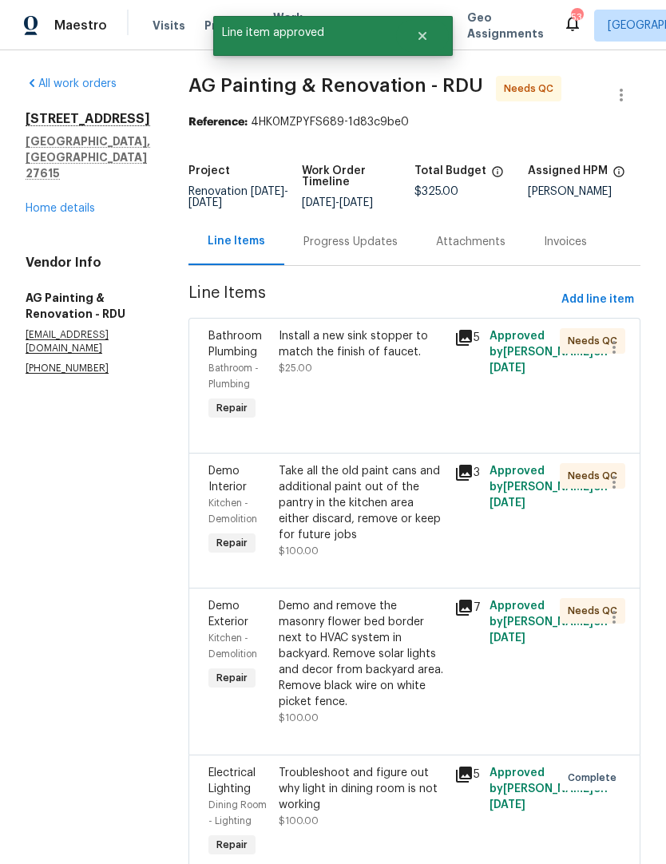
click at [425, 376] on div "Install a new sink stopper to match the finish of faucet. $25.00" at bounding box center [362, 352] width 166 height 48
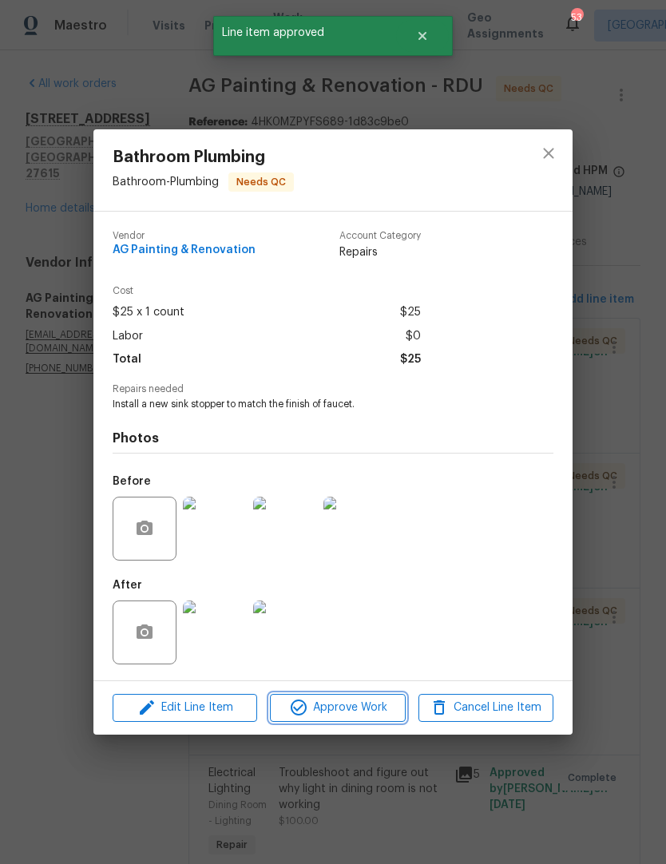
click at [350, 714] on span "Approve Work" at bounding box center [337, 708] width 125 height 20
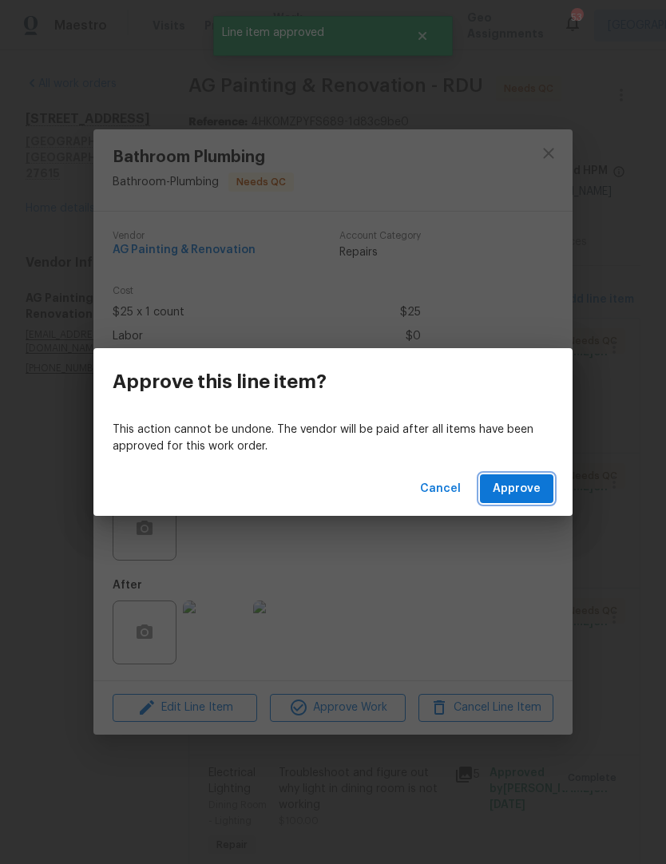
click at [521, 490] on span "Approve" at bounding box center [517, 489] width 48 height 20
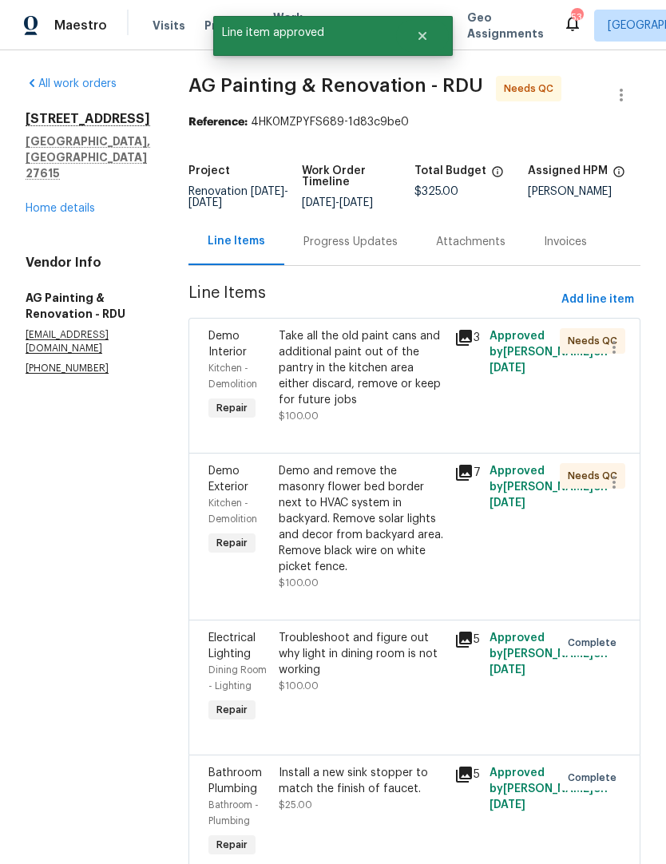
click at [425, 395] on div "Take all the old paint cans and additional paint out of the pantry in the kitch…" at bounding box center [362, 368] width 166 height 80
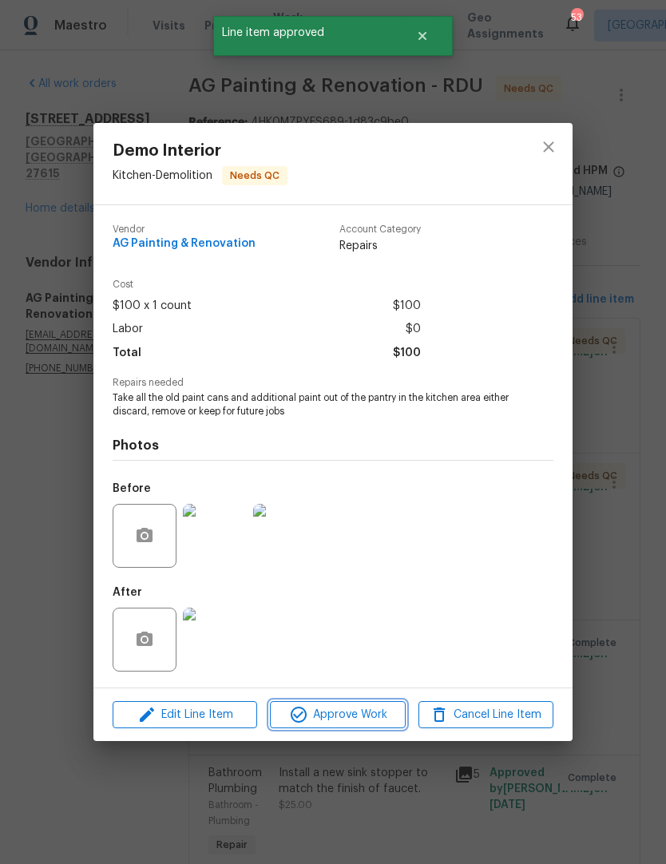
click at [331, 721] on span "Approve Work" at bounding box center [337, 715] width 125 height 20
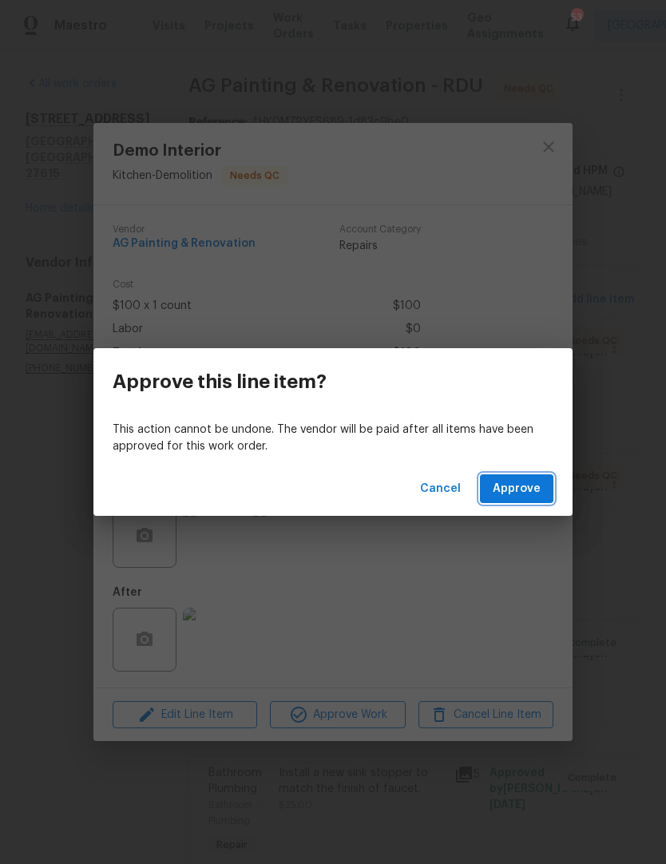
click at [525, 484] on span "Approve" at bounding box center [517, 489] width 48 height 20
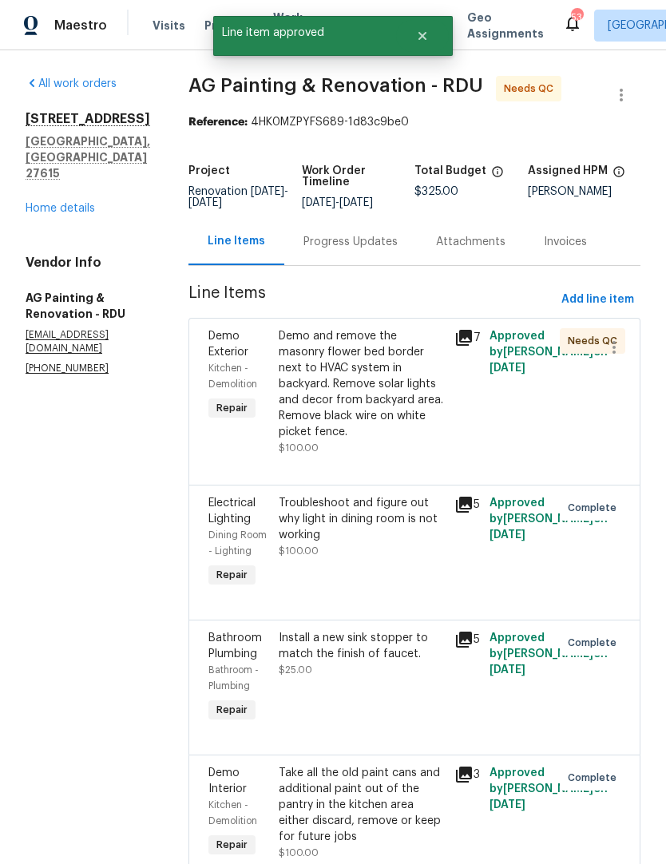
click at [436, 424] on div "Demo and remove the masonry flower bed border next to HVAC system in backyard. …" at bounding box center [362, 384] width 166 height 112
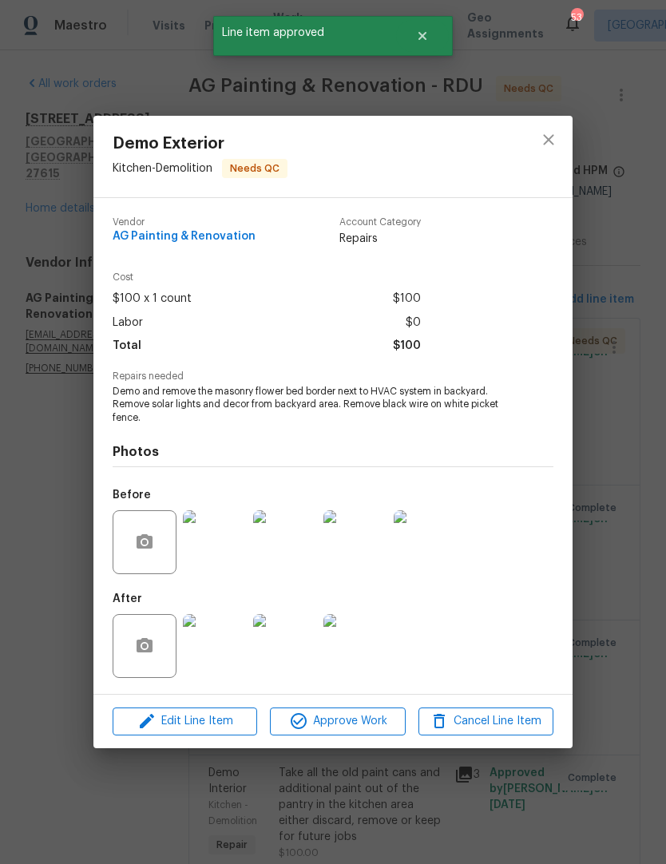
click at [352, 744] on div "Edit Line Item Approve Work Cancel Line Item" at bounding box center [332, 722] width 479 height 54
click at [352, 713] on span "Approve Work" at bounding box center [337, 722] width 125 height 20
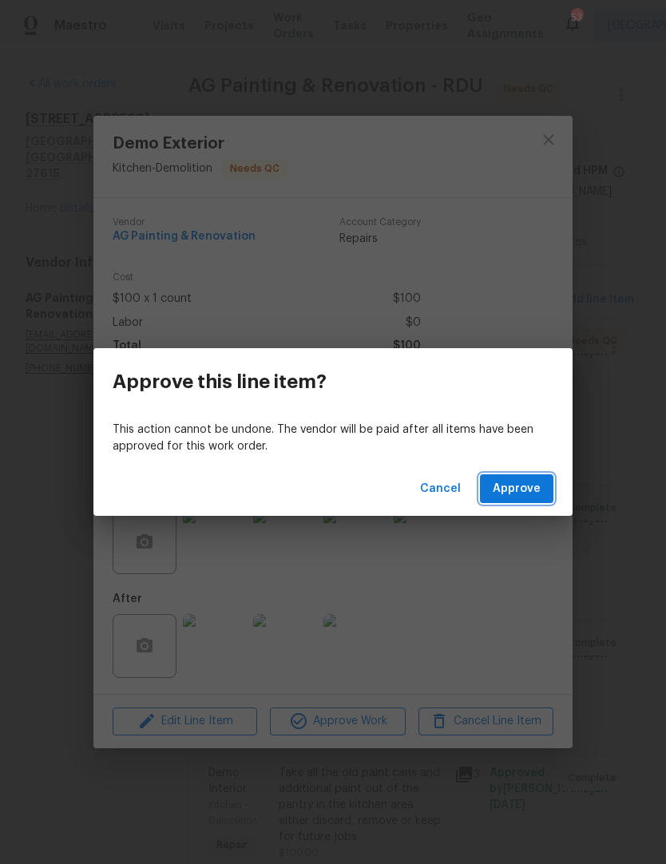
click at [524, 483] on span "Approve" at bounding box center [517, 489] width 48 height 20
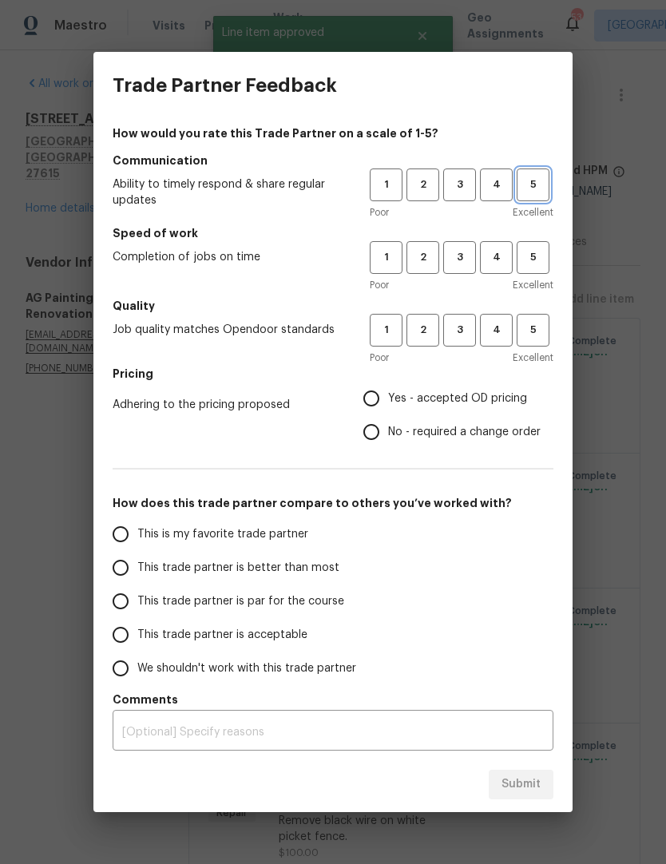
click at [537, 186] on span "5" at bounding box center [533, 185] width 30 height 18
click at [549, 266] on button "5" at bounding box center [533, 257] width 33 height 33
click at [541, 338] on span "5" at bounding box center [533, 330] width 30 height 18
click at [483, 401] on span "Yes - accepted OD pricing" at bounding box center [457, 399] width 139 height 17
click at [388, 401] on input "Yes - accepted OD pricing" at bounding box center [372, 399] width 34 height 34
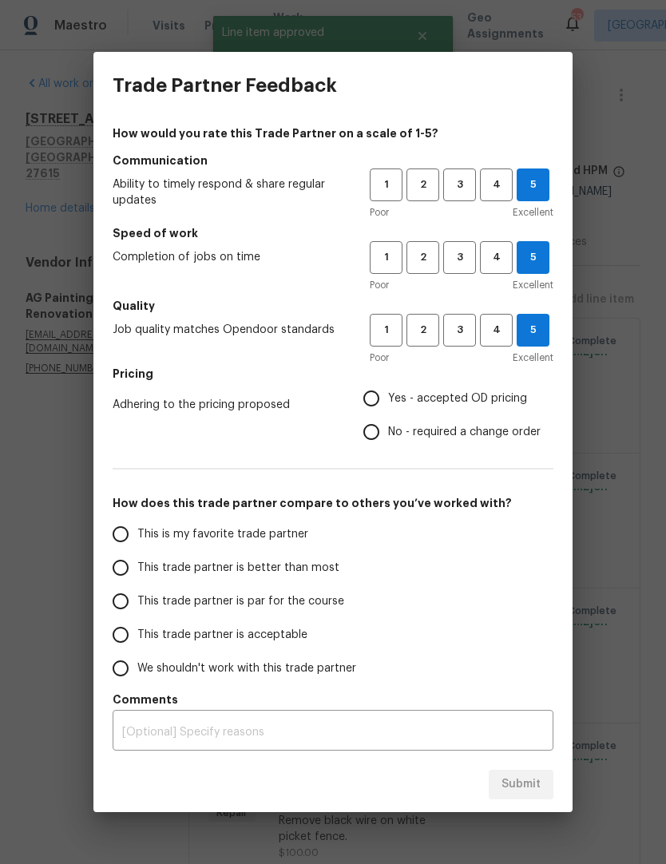
radio input "true"
click at [309, 564] on span "This trade partner is better than most" at bounding box center [238, 568] width 202 height 17
click at [137, 564] on input "This trade partner is better than most" at bounding box center [121, 568] width 34 height 34
click at [540, 792] on span "Submit" at bounding box center [521, 785] width 39 height 20
radio input "true"
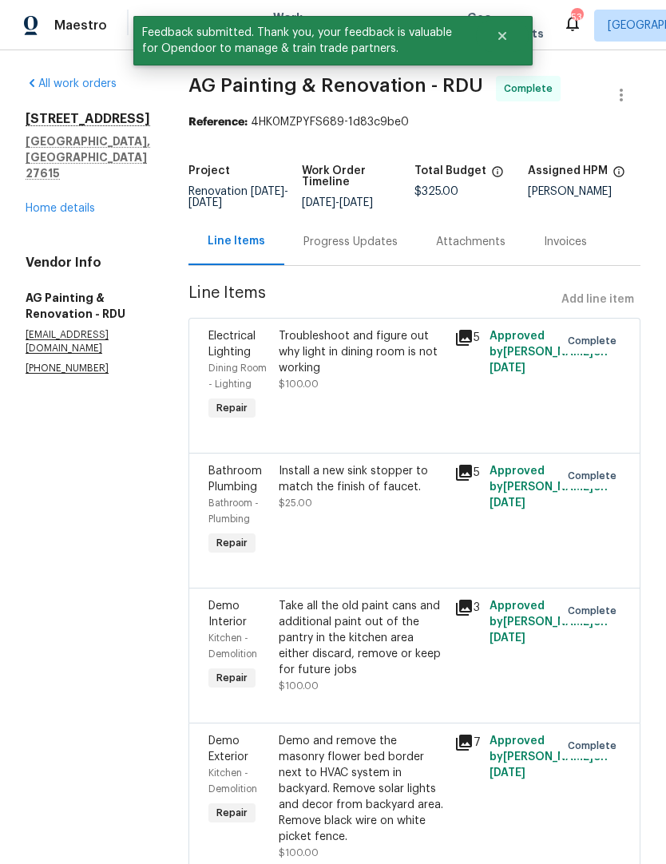
click at [61, 203] on link "Home details" at bounding box center [60, 208] width 69 height 11
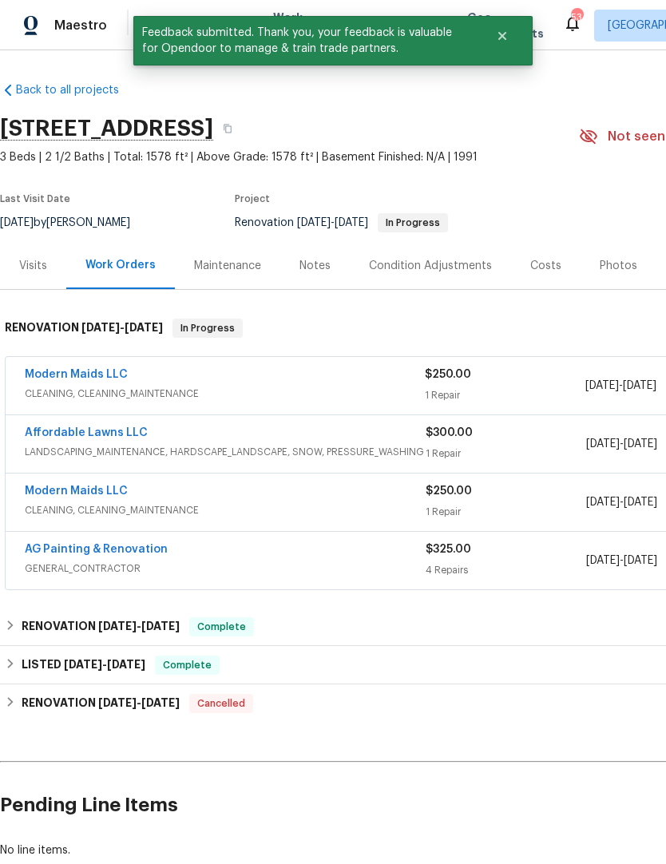
click at [113, 377] on link "Modern Maids LLC" at bounding box center [76, 374] width 103 height 11
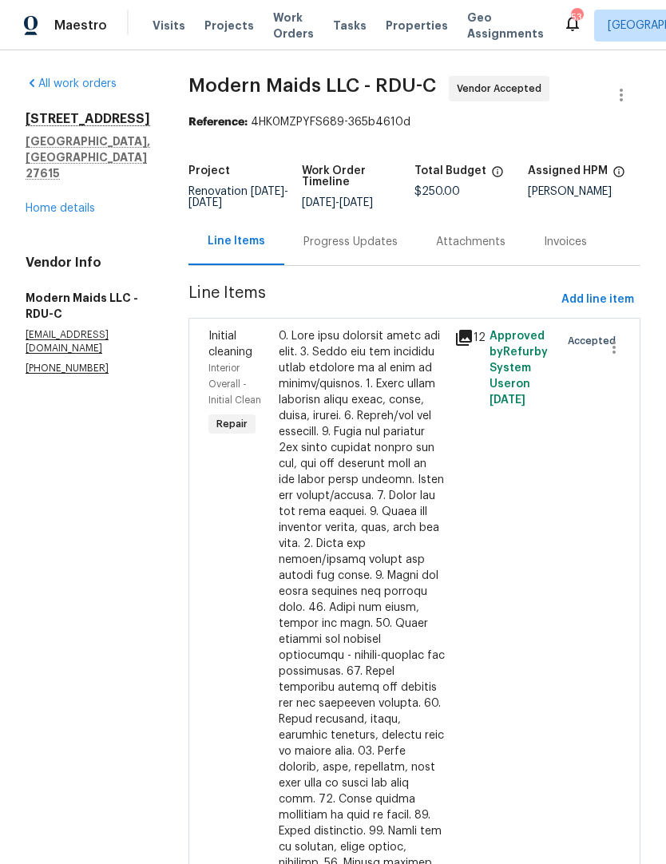
click at [377, 265] on div "Progress Updates" at bounding box center [350, 241] width 133 height 47
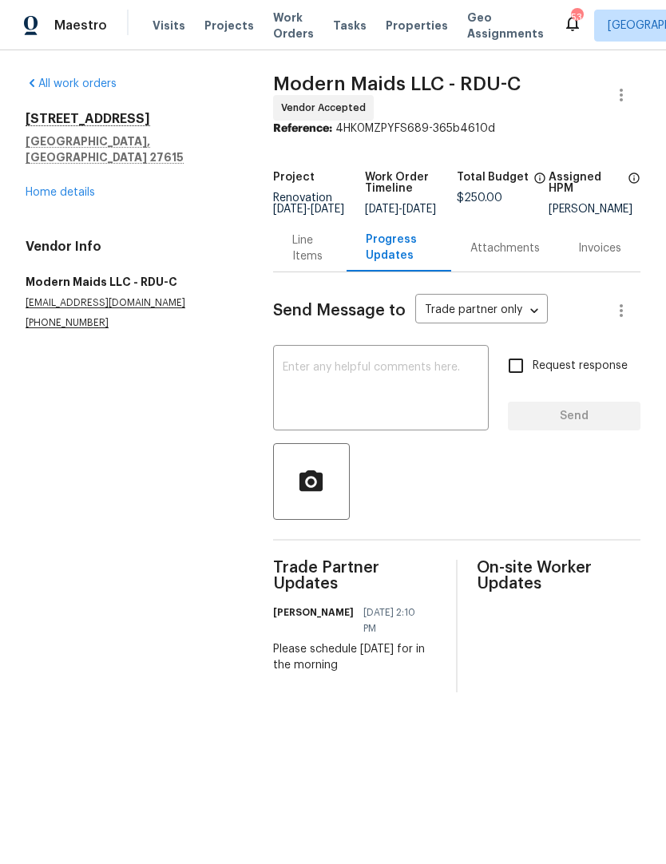
click at [453, 410] on textarea at bounding box center [381, 390] width 196 height 56
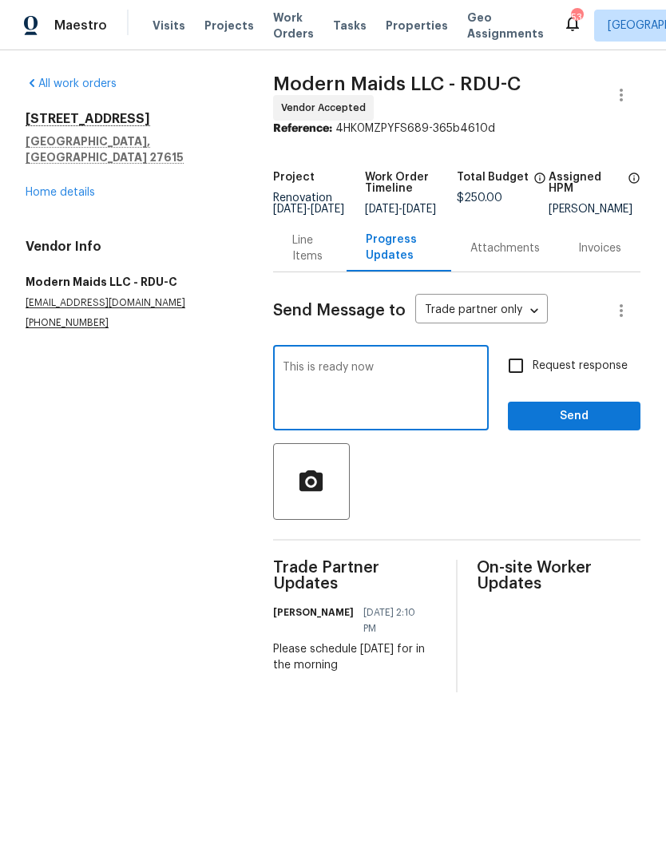
type textarea "This is ready now"
click at [531, 379] on input "Request response" at bounding box center [516, 366] width 34 height 34
checkbox input "true"
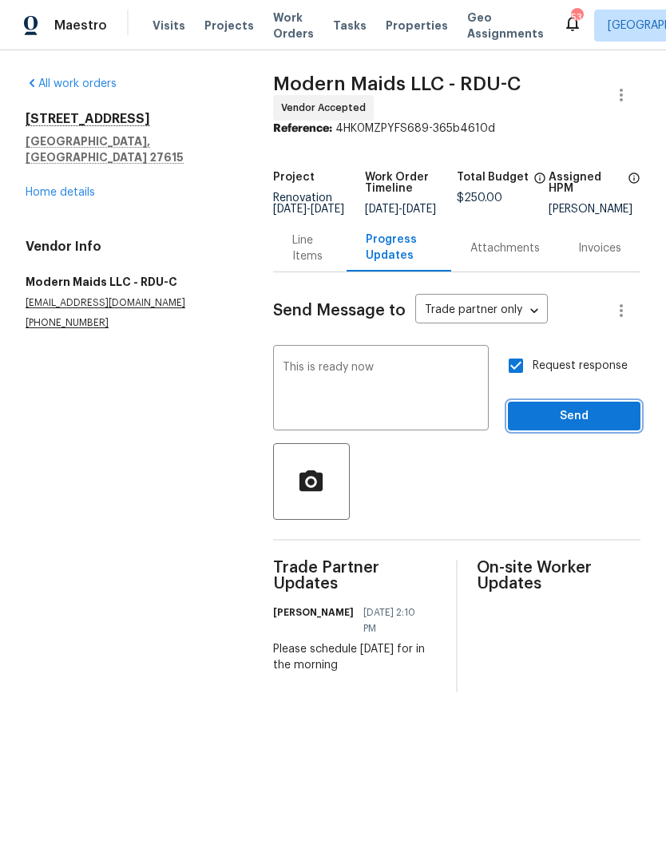
click at [561, 426] on span "Send" at bounding box center [574, 416] width 107 height 20
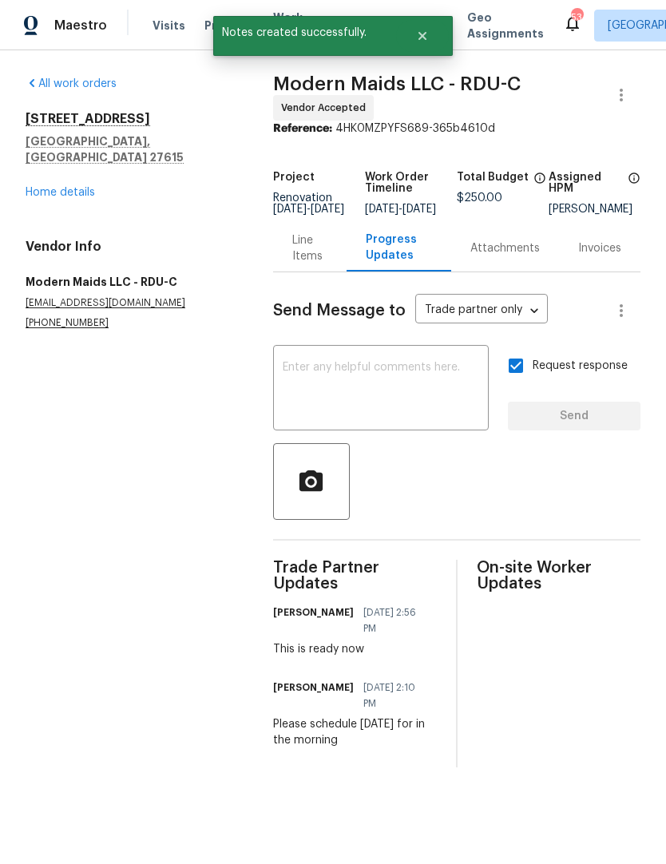
click at [59, 187] on link "Home details" at bounding box center [60, 192] width 69 height 11
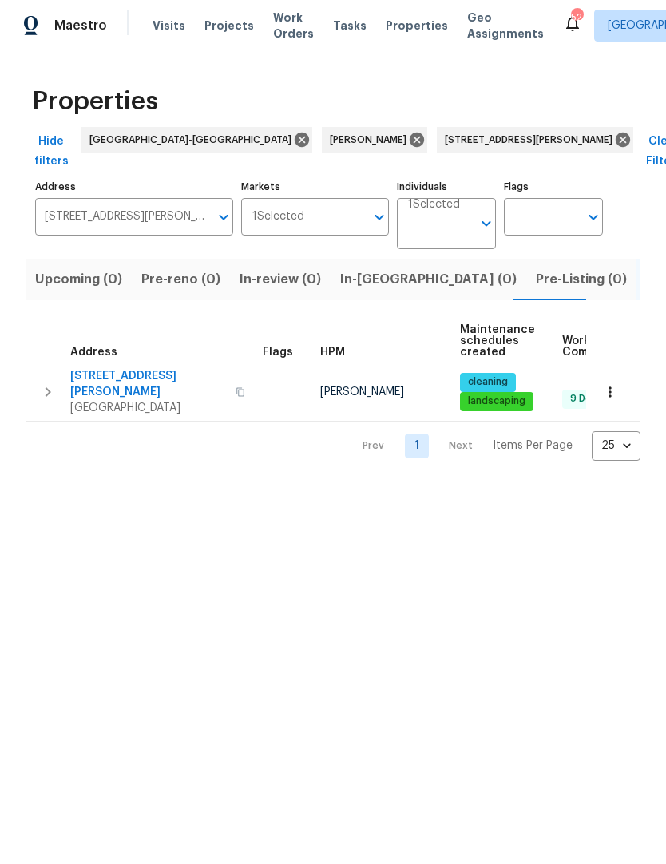
click at [132, 400] on span "[GEOGRAPHIC_DATA]" at bounding box center [148, 408] width 156 height 16
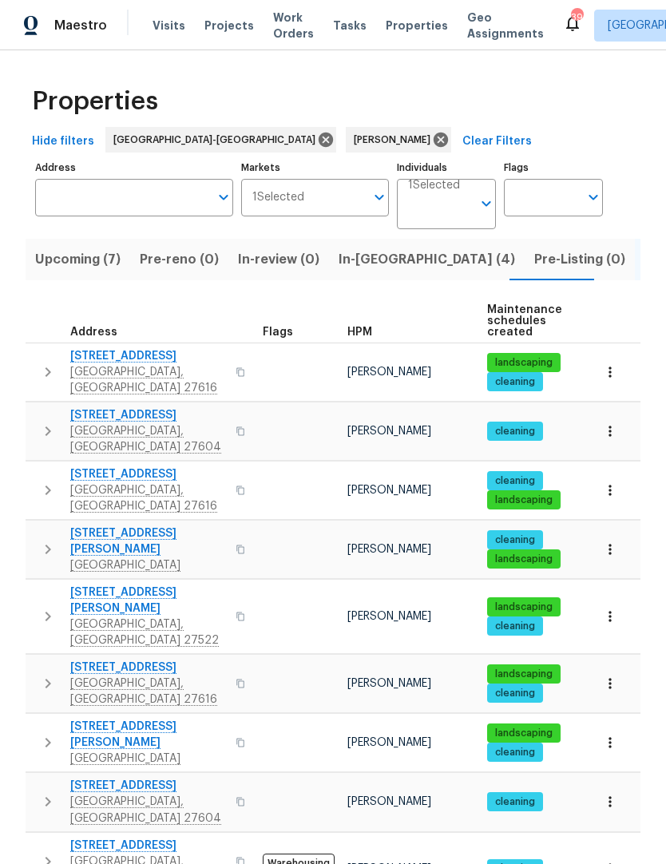
click at [236, 26] on span "Projects" at bounding box center [229, 26] width 50 height 16
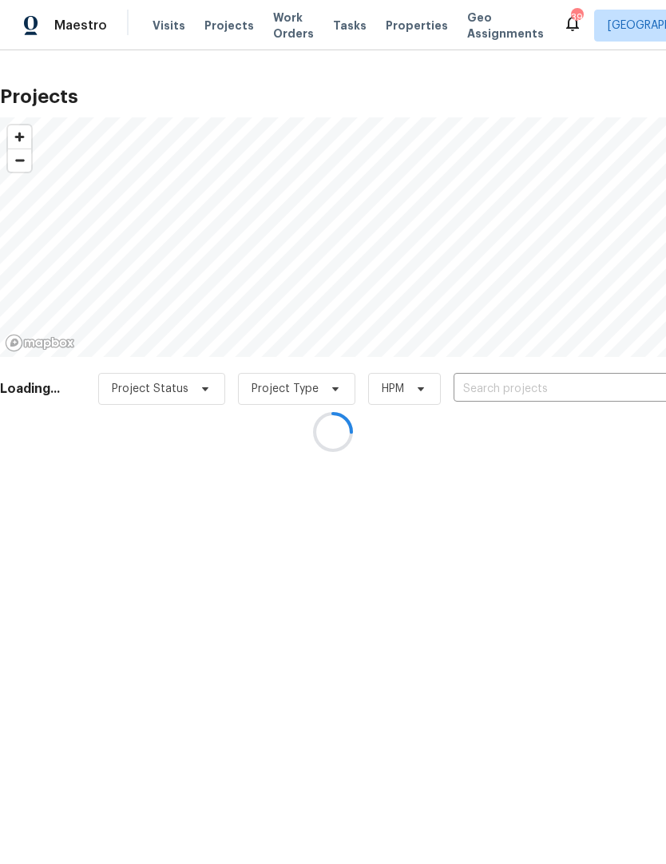
click at [494, 387] on div at bounding box center [333, 432] width 666 height 864
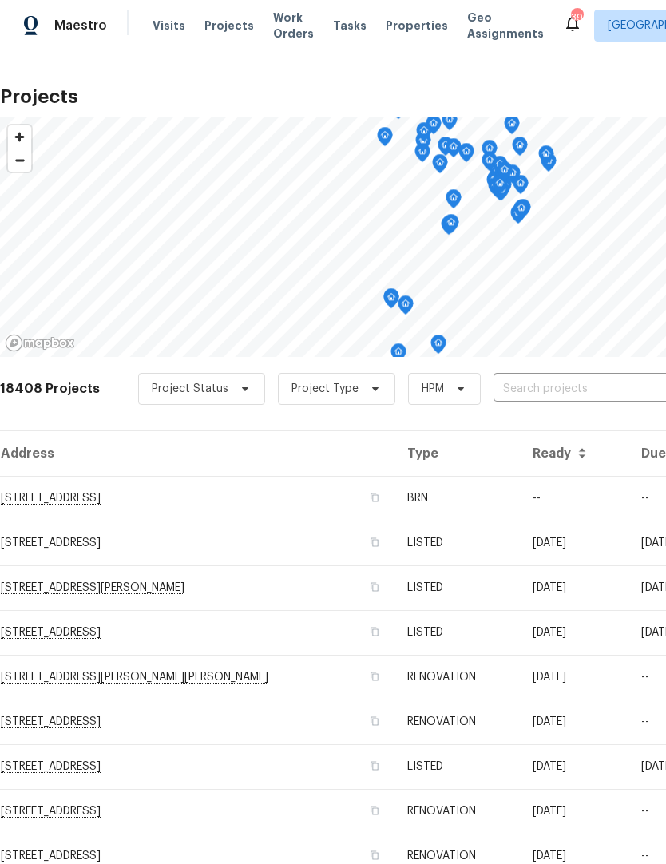
click at [526, 396] on input "text" at bounding box center [585, 389] width 183 height 25
type input "5456"
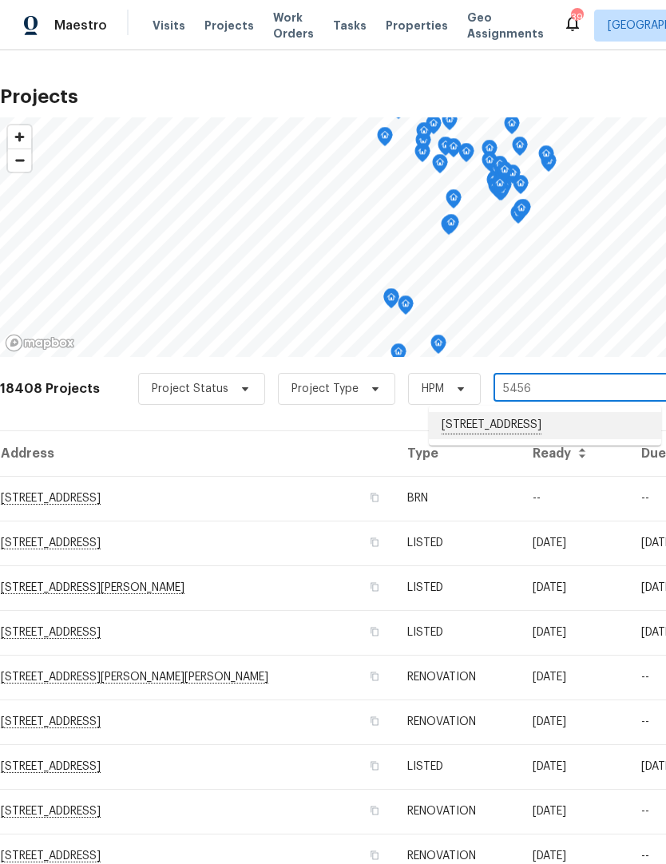
click at [490, 438] on li "5456 Grand Traverse Dr, Raleigh, NC 27604" at bounding box center [545, 425] width 232 height 27
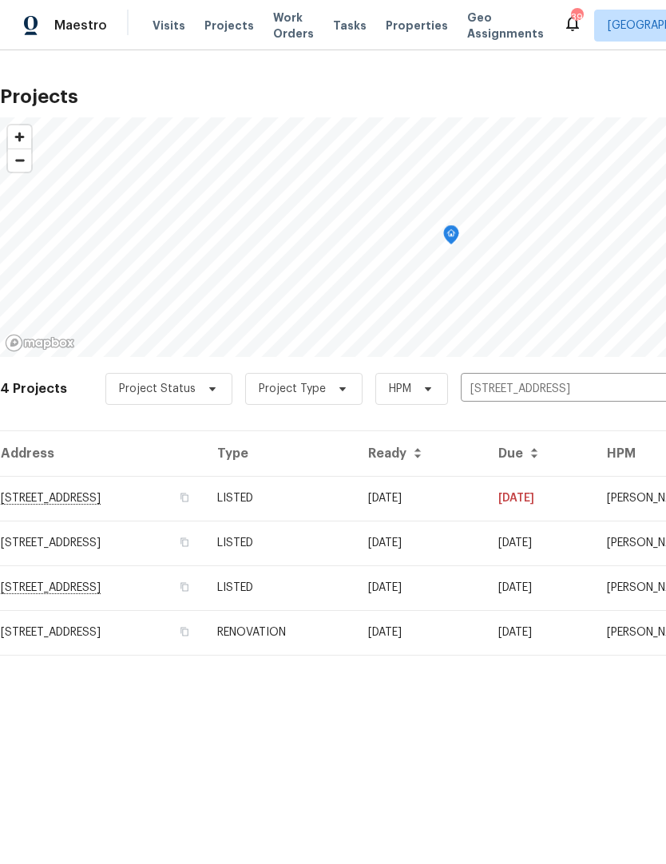
click at [204, 513] on td "5456 Grand Traverse Dr, Raleigh, NC 27604" at bounding box center [102, 498] width 204 height 45
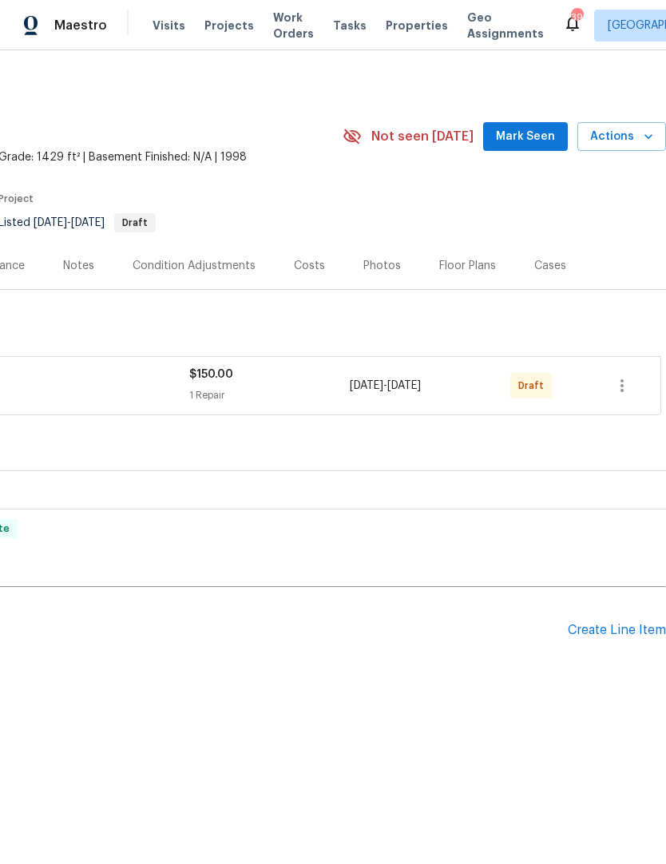
scroll to position [0, 236]
click at [633, 387] on button "button" at bounding box center [622, 386] width 38 height 38
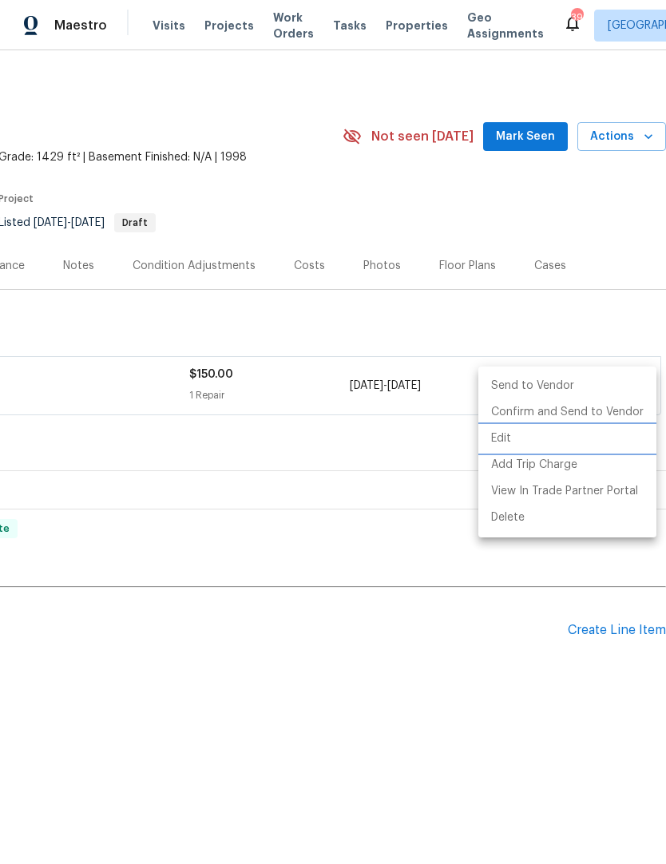
click at [517, 444] on li "Edit" at bounding box center [567, 439] width 178 height 26
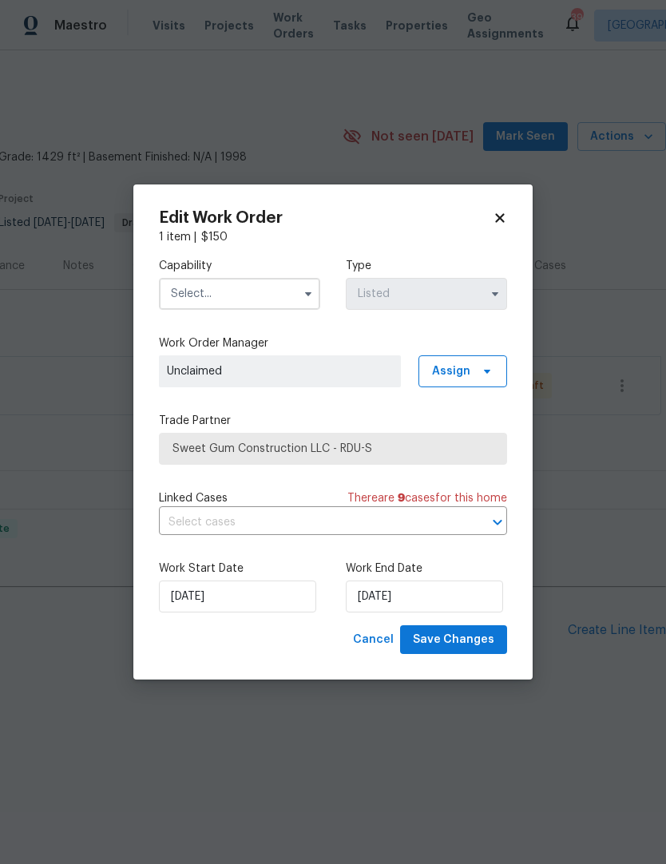
click at [294, 291] on input "text" at bounding box center [239, 294] width 161 height 32
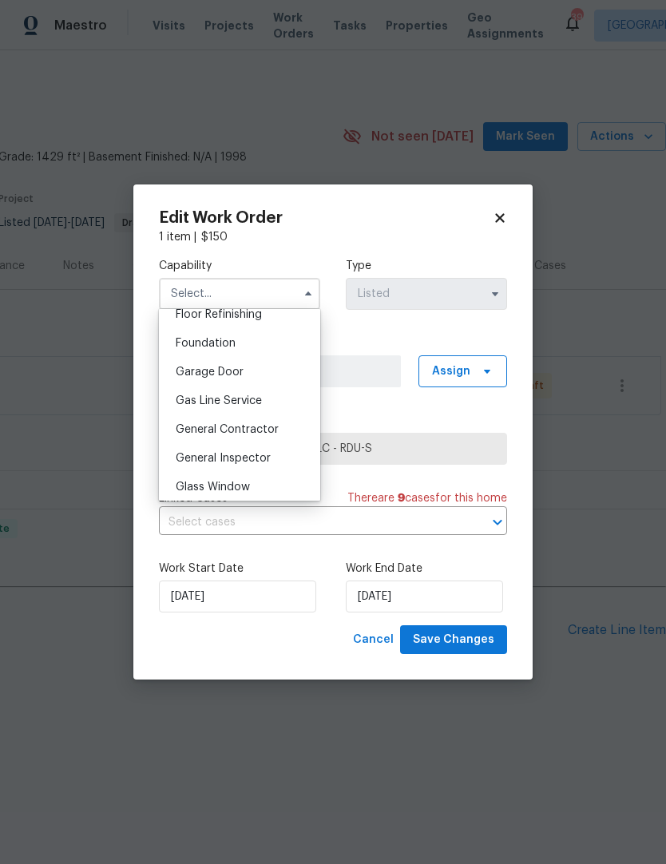
scroll to position [678, 0]
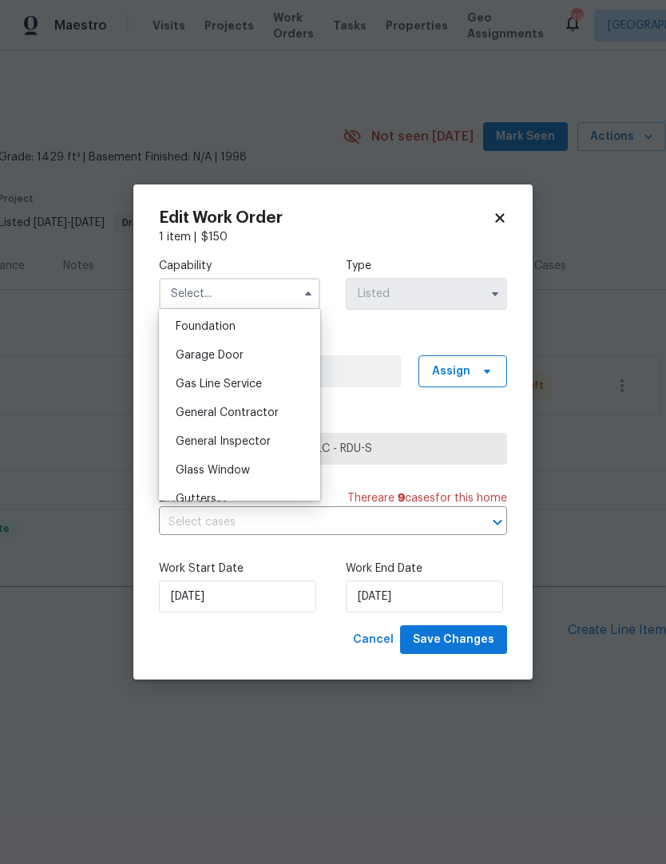
click at [256, 418] on div "General Contractor" at bounding box center [239, 413] width 153 height 29
type input "General Contractor"
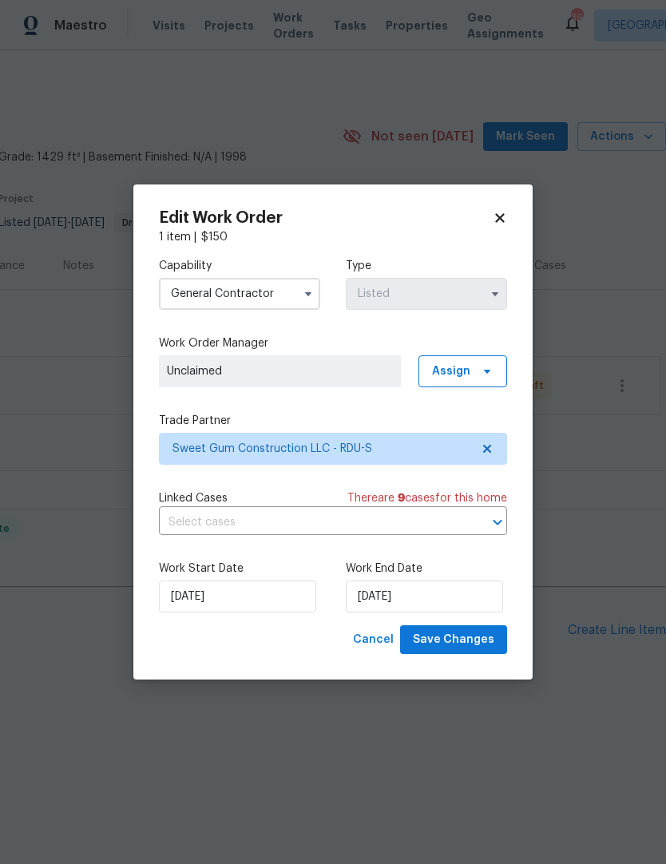
click at [315, 379] on span "Unclaimed" at bounding box center [280, 371] width 242 height 32
click at [466, 378] on span "Assign" at bounding box center [451, 371] width 38 height 16
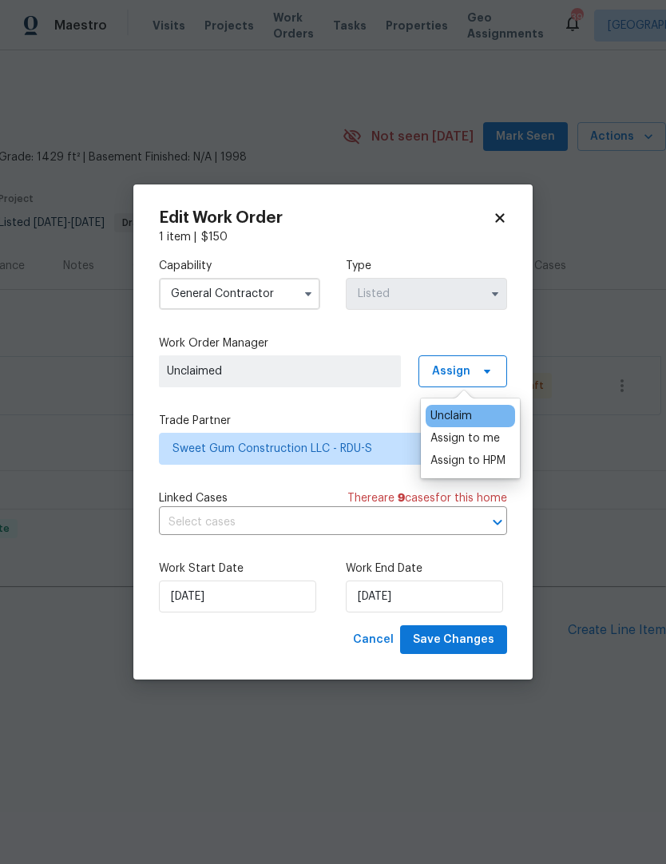
click at [480, 438] on div "Assign to me" at bounding box center [464, 438] width 69 height 16
click at [389, 413] on label "Trade Partner" at bounding box center [333, 421] width 348 height 16
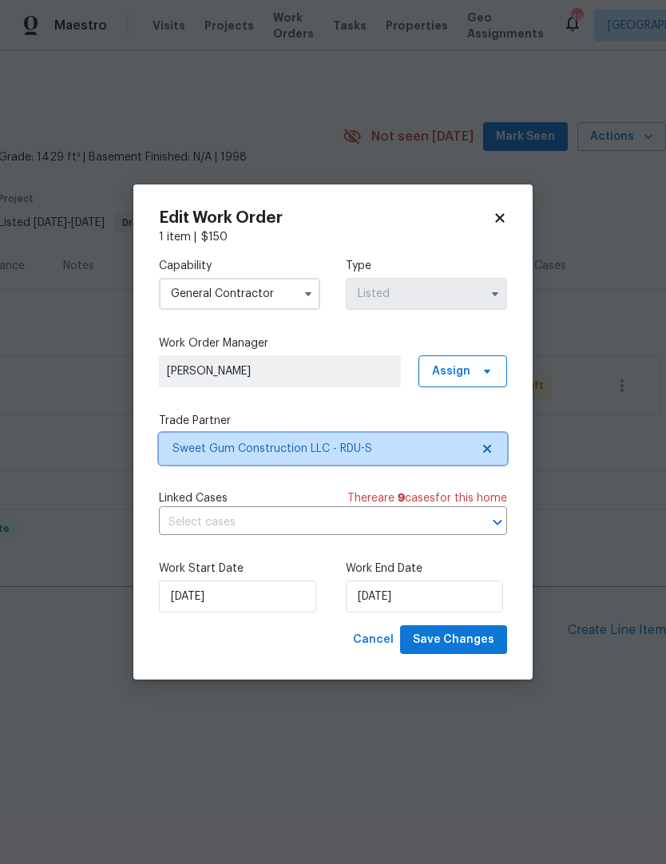
click at [491, 453] on icon at bounding box center [487, 448] width 13 height 13
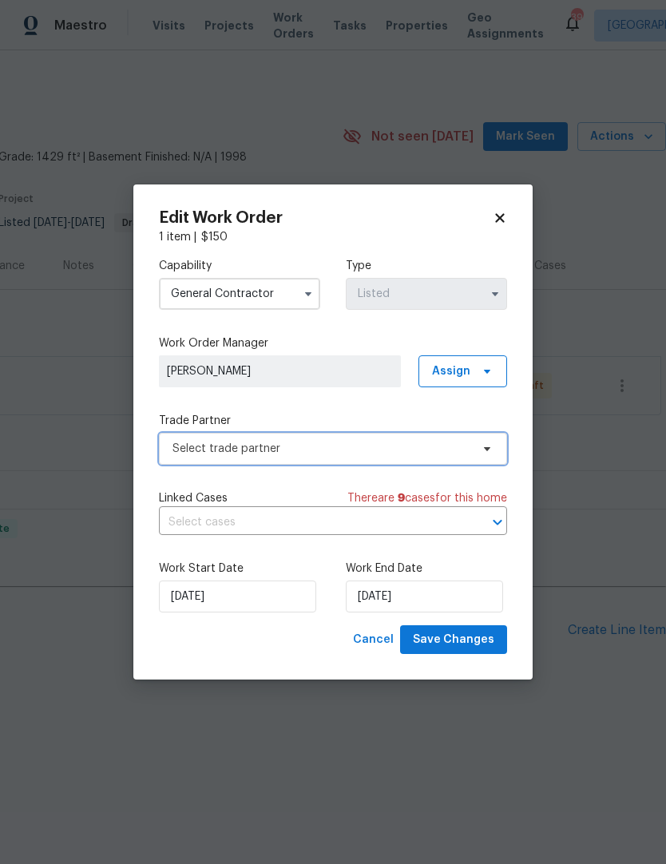
click at [464, 446] on span "Select trade partner" at bounding box center [321, 449] width 298 height 16
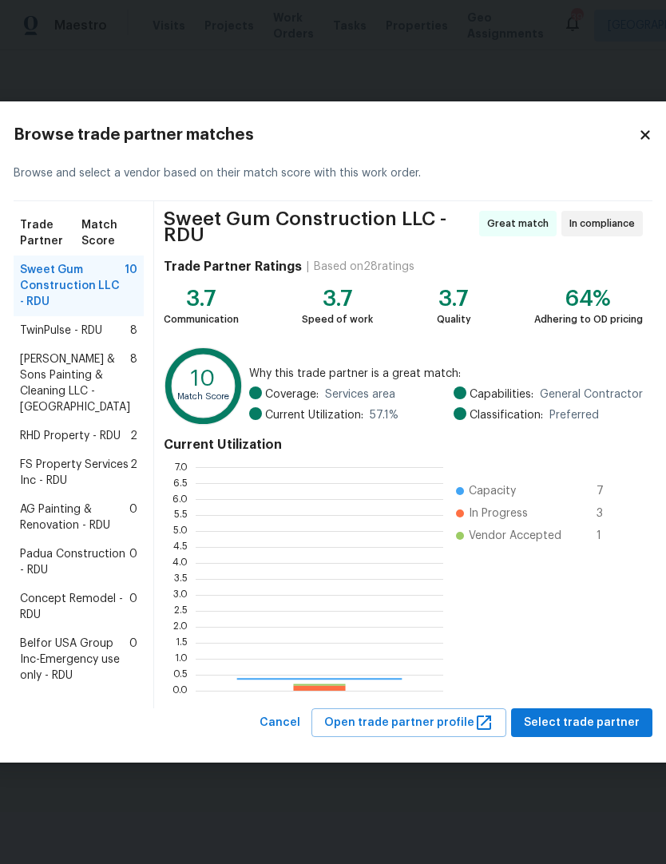
scroll to position [224, 248]
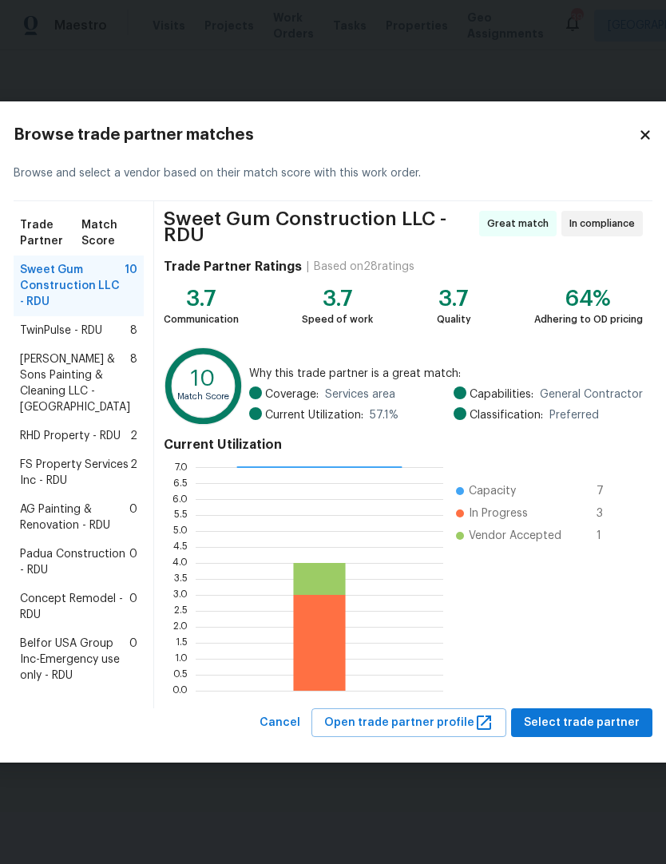
click at [77, 428] on span "RHD Property - RDU" at bounding box center [70, 436] width 101 height 16
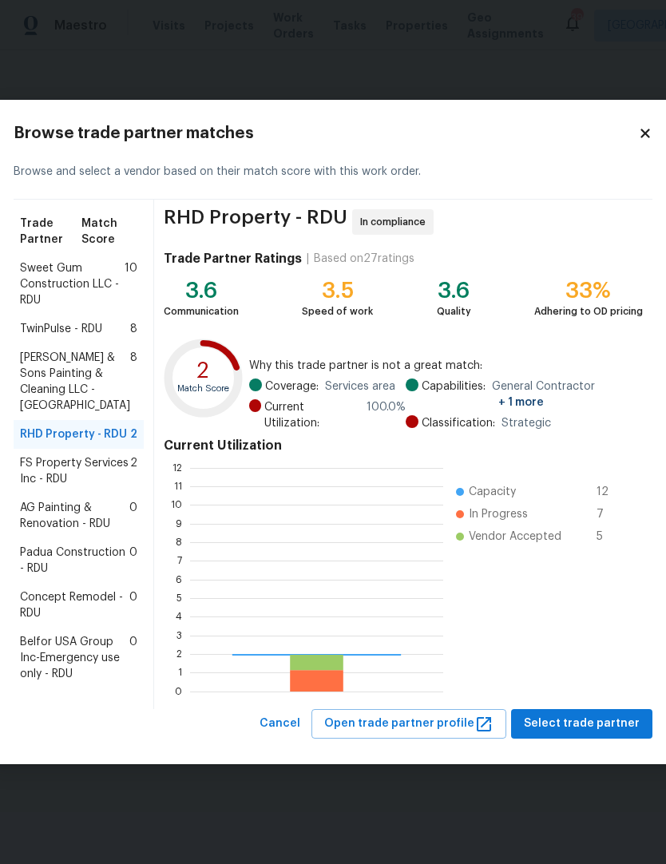
scroll to position [224, 253]
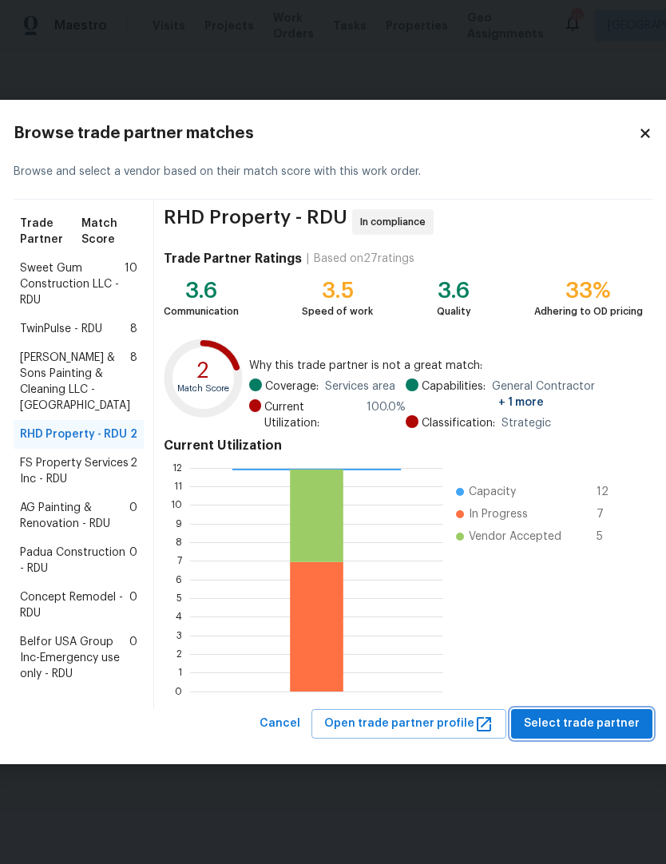
click at [574, 734] on span "Select trade partner" at bounding box center [582, 724] width 116 height 20
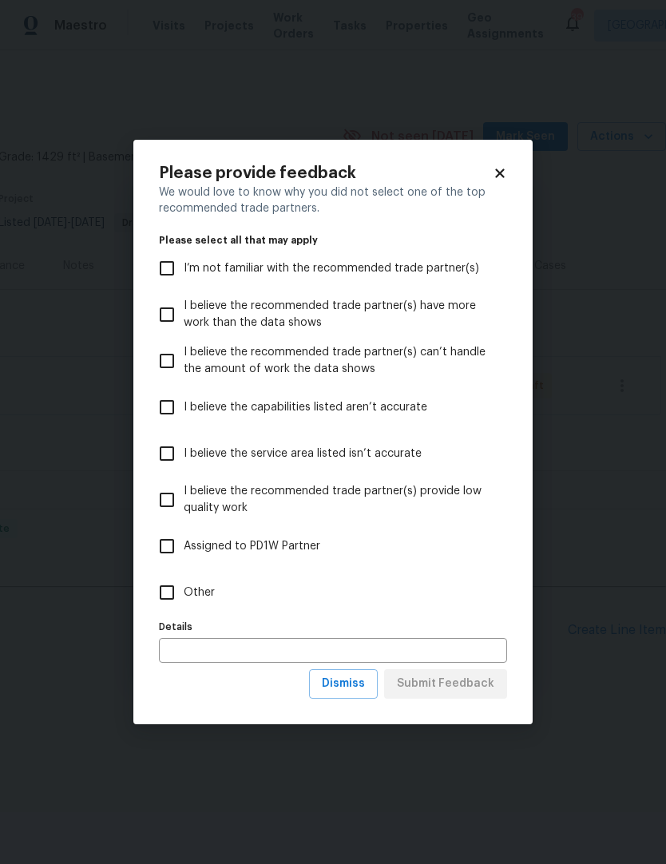
click at [165, 593] on input "Other" at bounding box center [167, 593] width 34 height 34
checkbox input "true"
click at [459, 695] on button "Submit Feedback" at bounding box center [445, 684] width 123 height 30
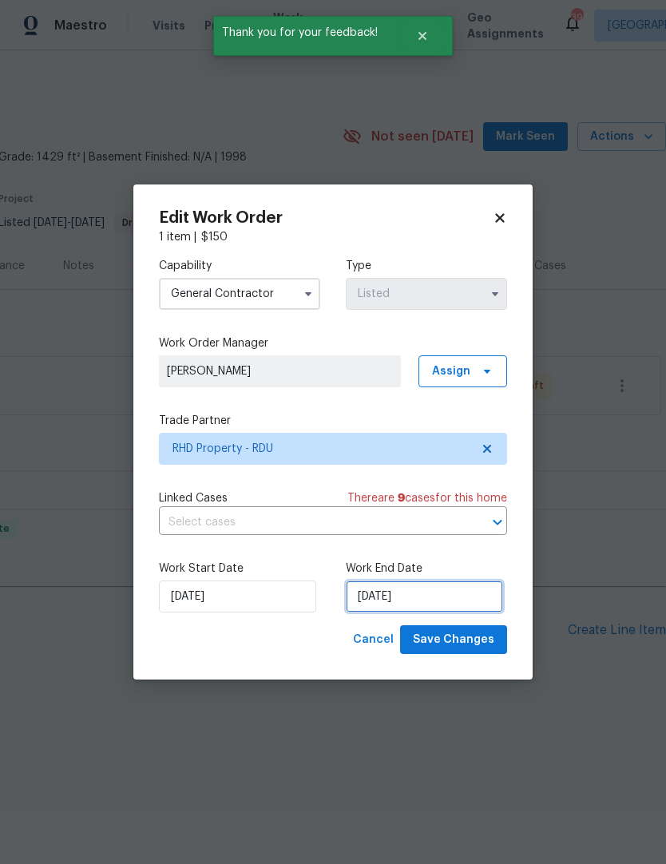
click at [422, 602] on input "8/8/2025" at bounding box center [424, 597] width 157 height 32
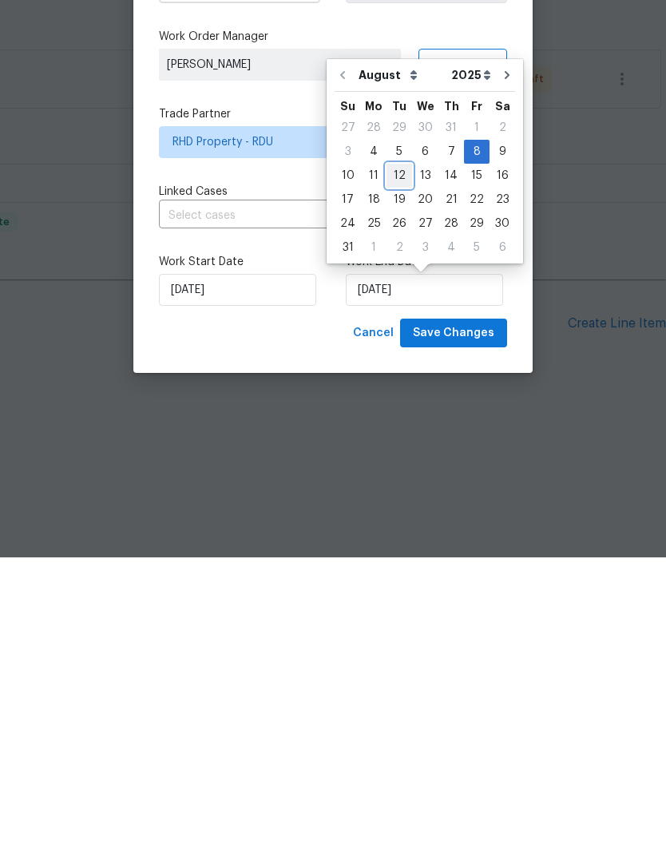
click at [406, 471] on div "12" at bounding box center [400, 482] width 26 height 22
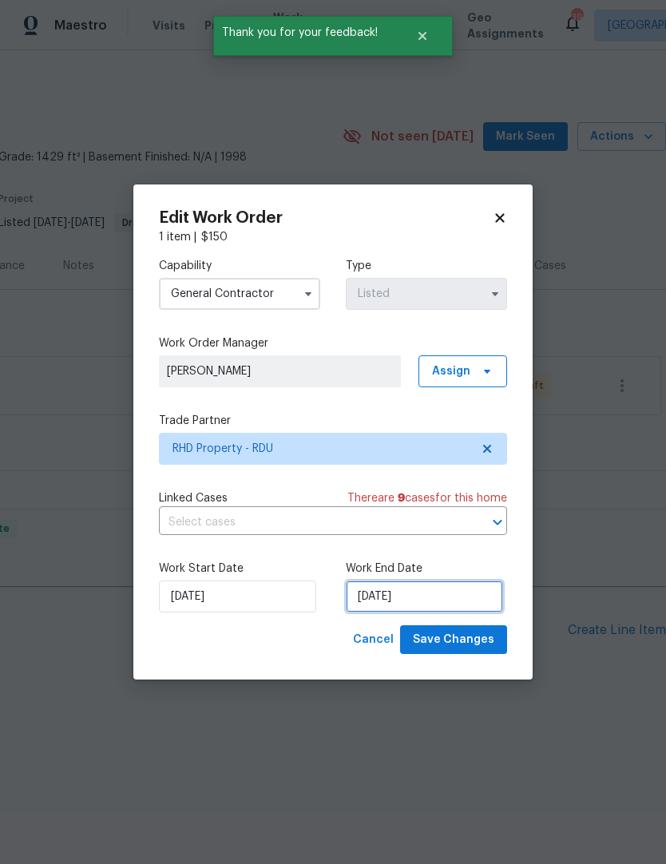
click at [430, 597] on input "[DATE]" at bounding box center [424, 597] width 157 height 32
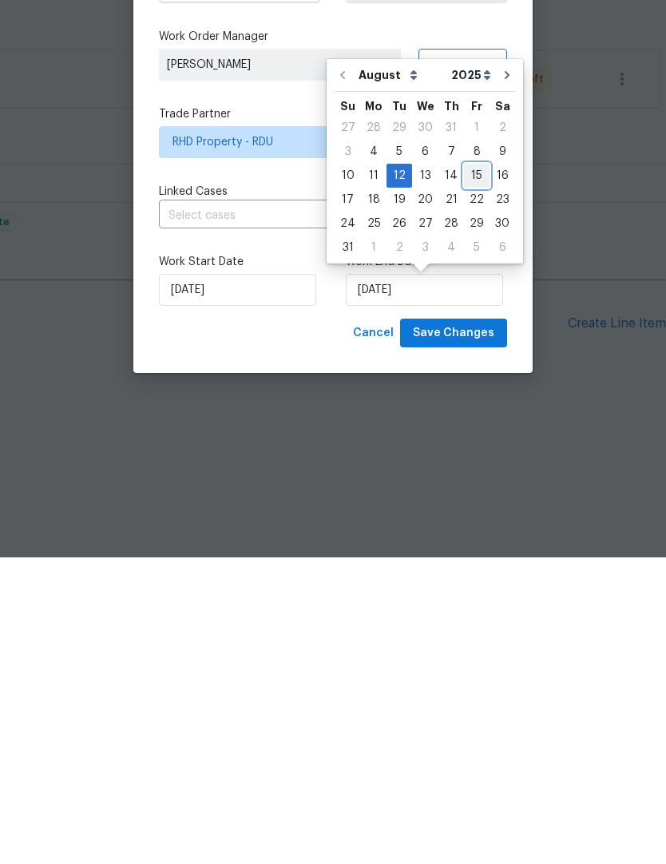
click at [472, 471] on div "15" at bounding box center [477, 482] width 26 height 22
type input "8/15/2025"
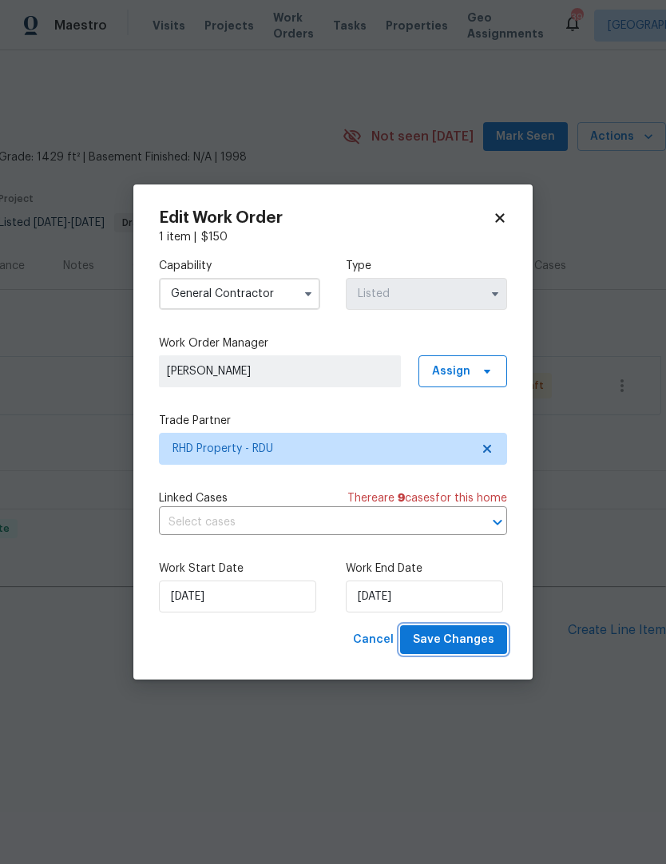
click at [466, 644] on span "Save Changes" at bounding box center [453, 640] width 81 height 20
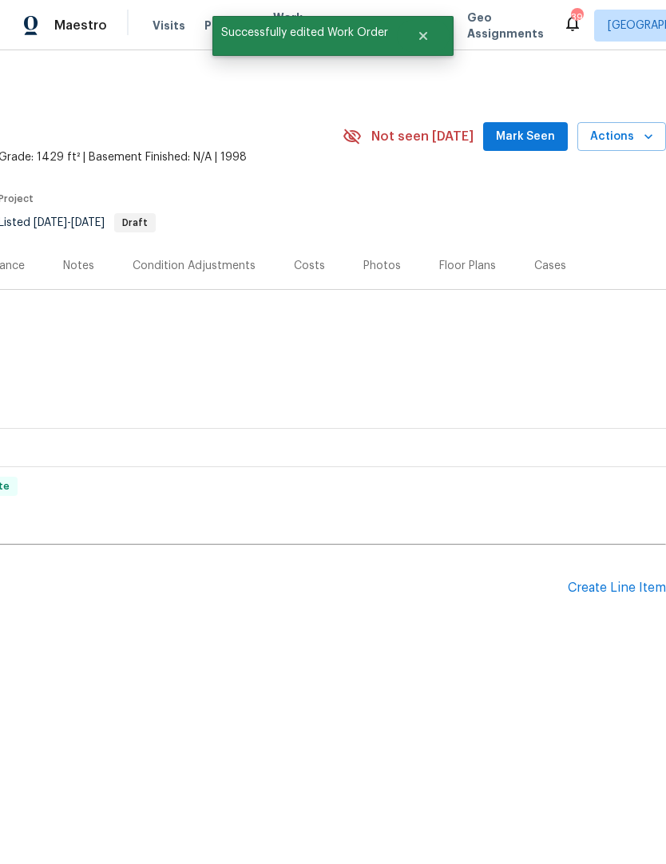
scroll to position [0, 236]
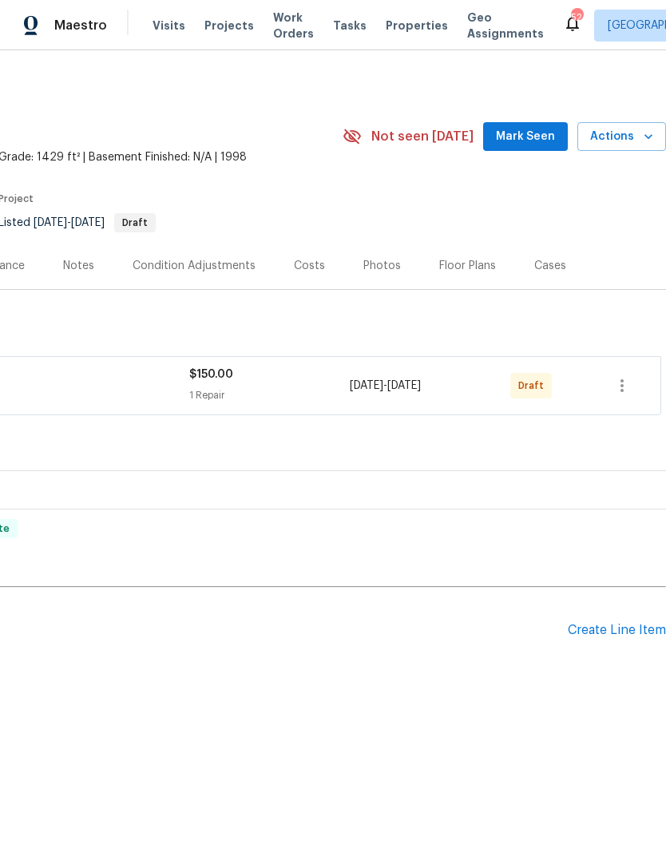
scroll to position [0, 236]
click at [628, 383] on icon "button" at bounding box center [622, 385] width 19 height 19
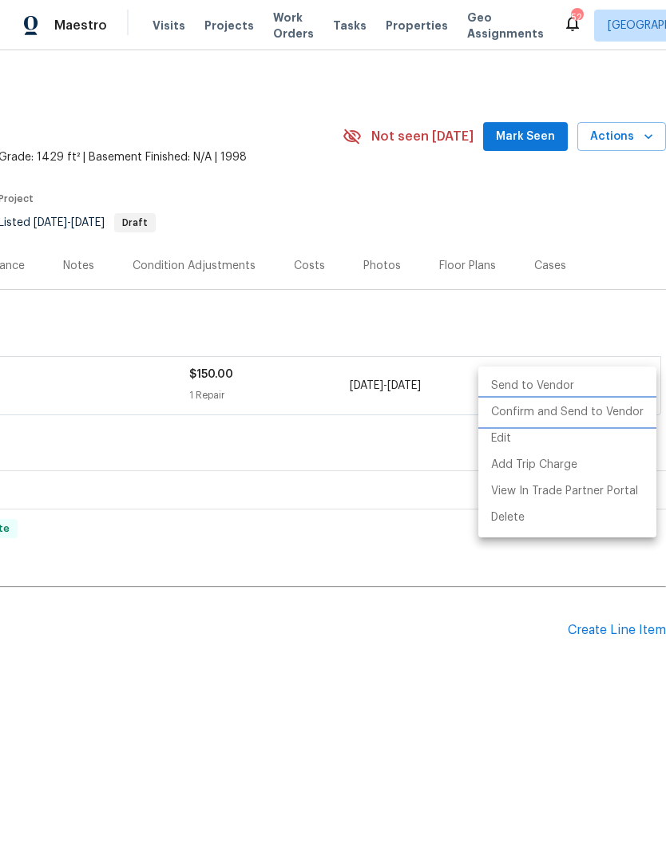
click at [582, 419] on li "Confirm and Send to Vendor" at bounding box center [567, 412] width 178 height 26
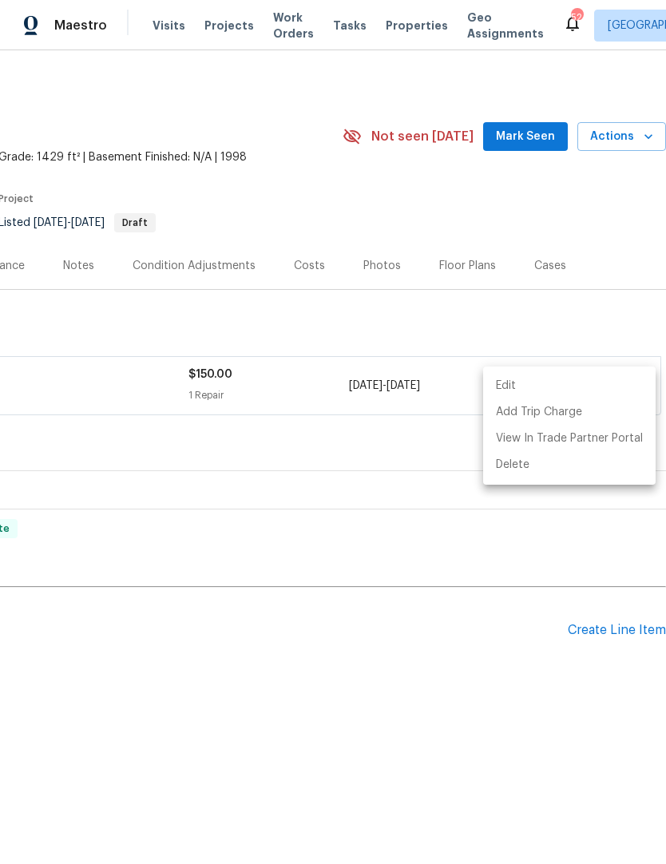
click at [424, 544] on div at bounding box center [333, 432] width 666 height 864
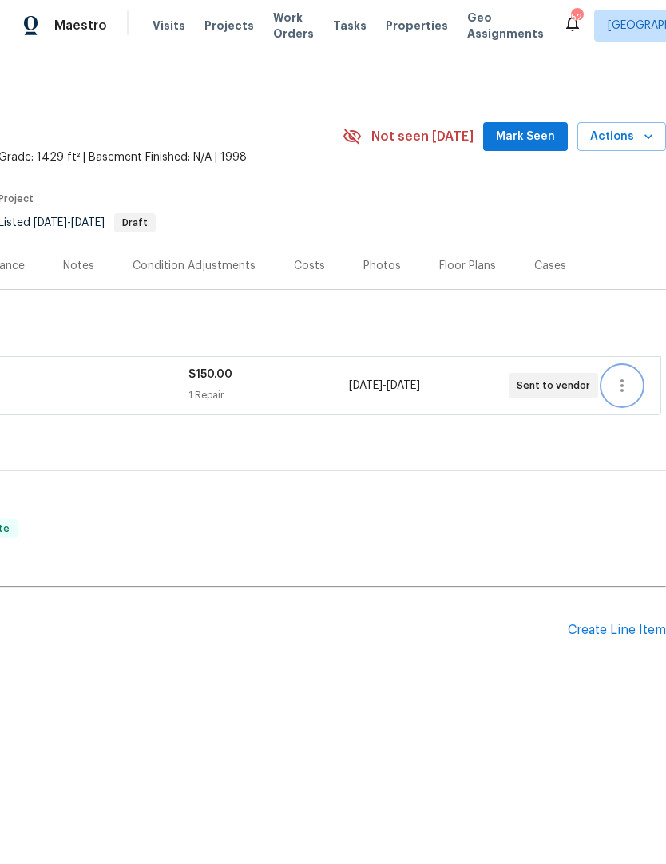
scroll to position [0, 259]
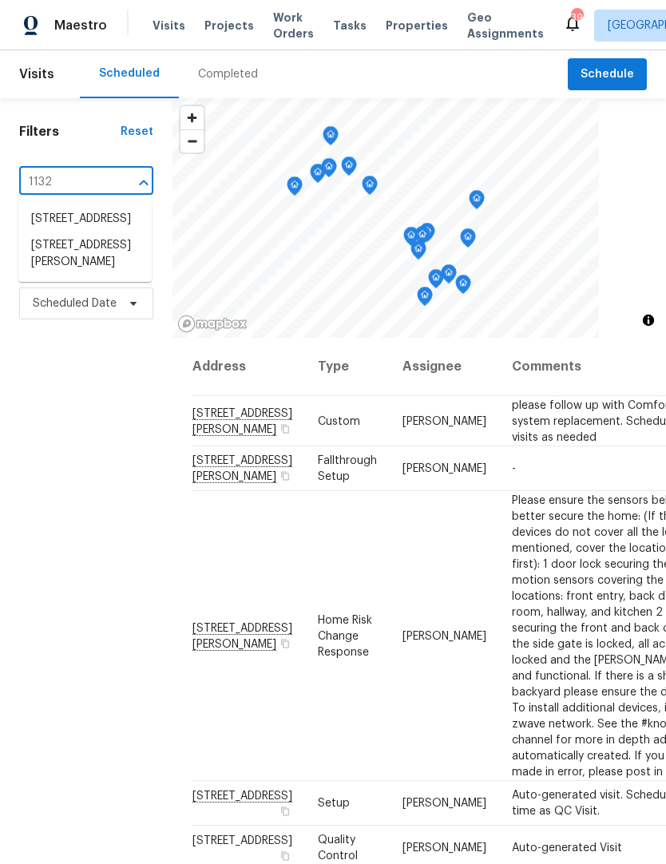
type input "11320"
click at [74, 238] on li "[STREET_ADDRESS][PERSON_NAME]" at bounding box center [84, 228] width 133 height 44
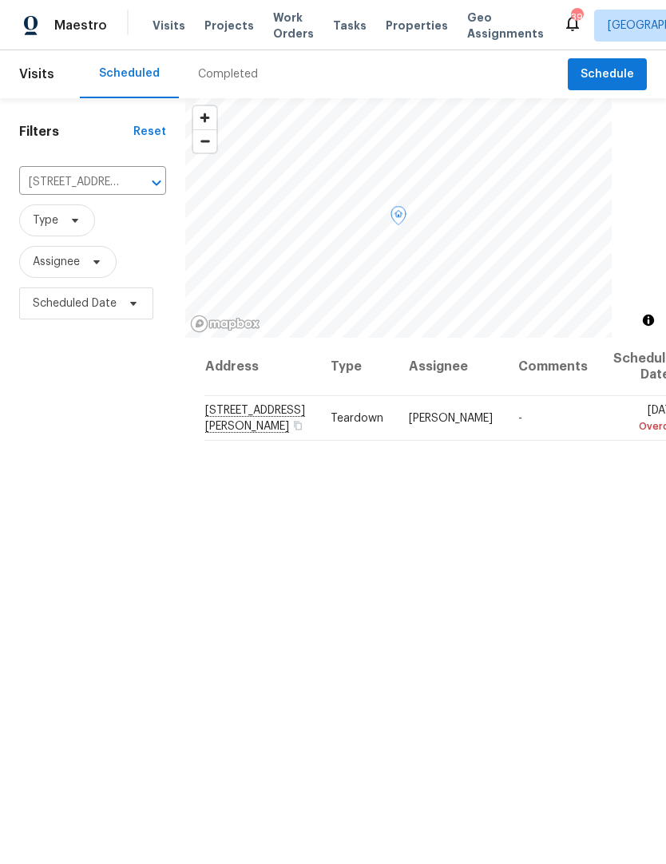
click at [0, 0] on icon at bounding box center [0, 0] width 0 height 0
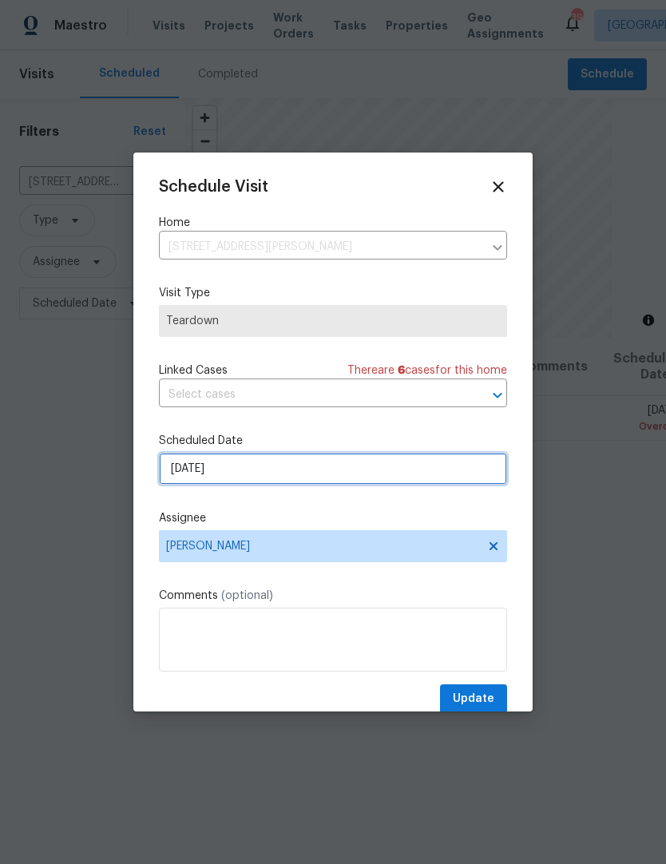
click at [242, 479] on input "[DATE]" at bounding box center [333, 469] width 348 height 32
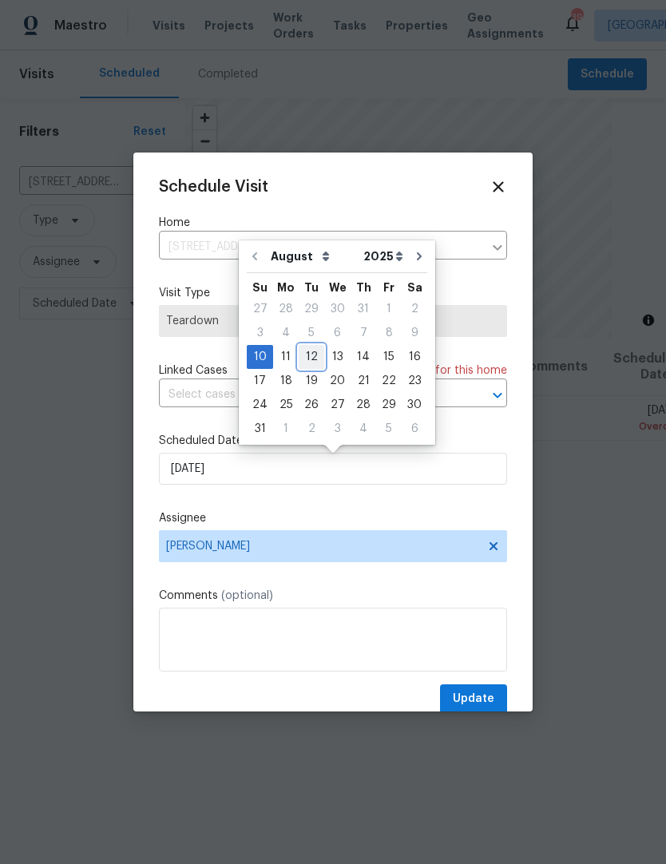
click at [311, 359] on div "12" at bounding box center [312, 357] width 26 height 22
type input "[DATE]"
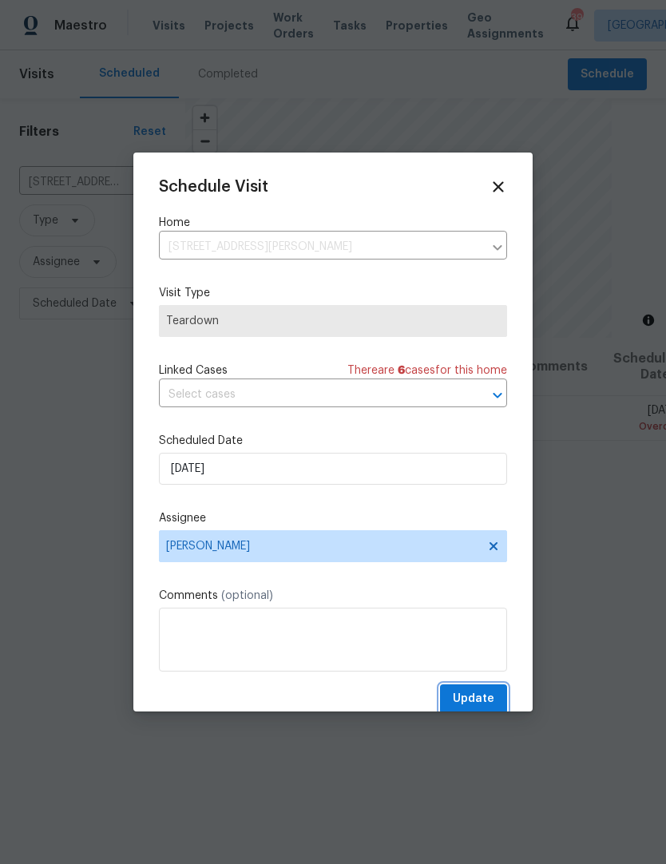
click at [487, 704] on span "Update" at bounding box center [474, 699] width 42 height 20
